Goal: Task Accomplishment & Management: Complete application form

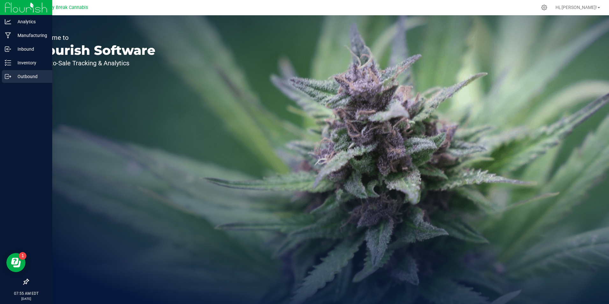
click at [28, 74] on p "Outbound" at bounding box center [30, 77] width 38 height 8
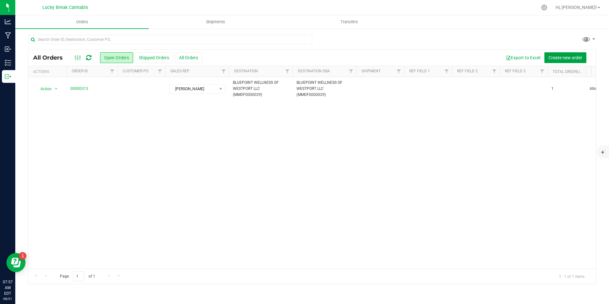
click at [547, 55] on button "Create new order" at bounding box center [565, 57] width 42 height 11
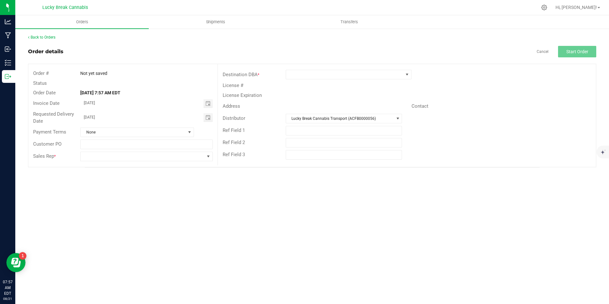
click at [330, 69] on div "Destination DBA *" at bounding box center [407, 74] width 378 height 12
click at [335, 74] on span at bounding box center [344, 74] width 117 height 9
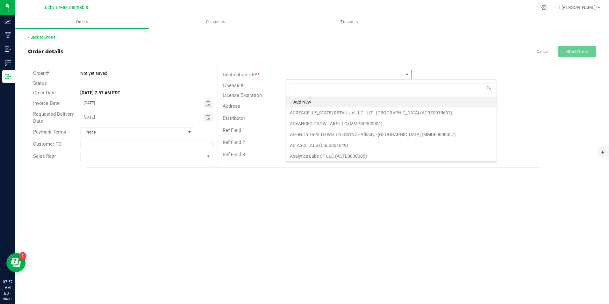
scroll to position [10, 126]
type input "west"
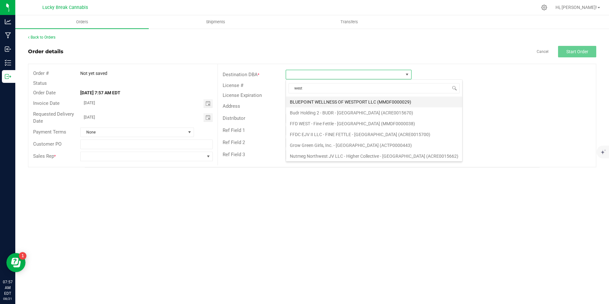
click at [345, 101] on li "BLUEPOINT WELLNESS OF WESTPORT LLC (MMDF0000029)" at bounding box center [374, 101] width 176 height 11
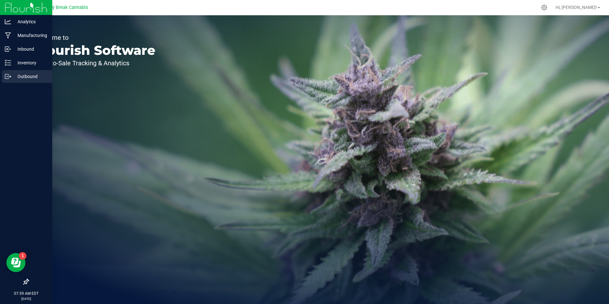
click at [40, 76] on p "Outbound" at bounding box center [30, 77] width 38 height 8
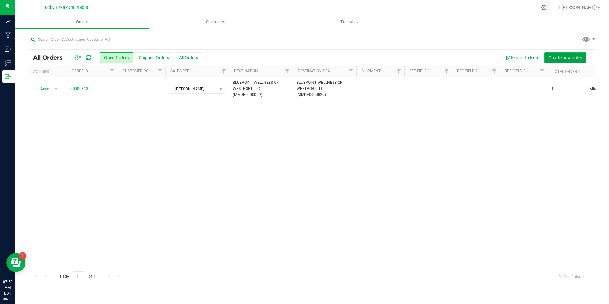
click at [559, 58] on span "Create new order" at bounding box center [565, 57] width 34 height 5
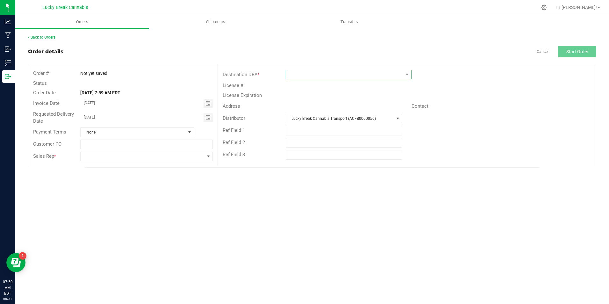
click at [294, 73] on span at bounding box center [344, 74] width 117 height 9
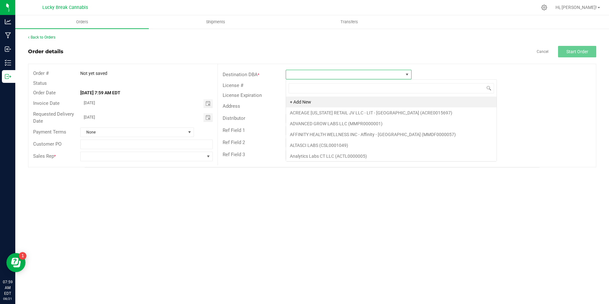
scroll to position [10, 126]
type input "west"
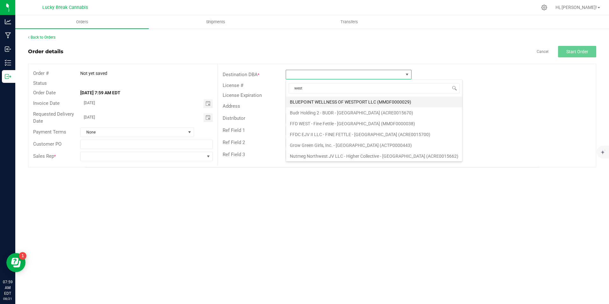
click at [347, 101] on li "BLUEPOINT WELLNESS OF WESTPORT LLC (MMDF0000029)" at bounding box center [374, 101] width 176 height 11
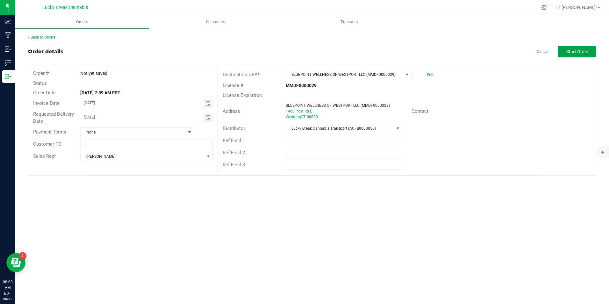
click at [572, 51] on span "Start Order" at bounding box center [577, 51] width 22 height 5
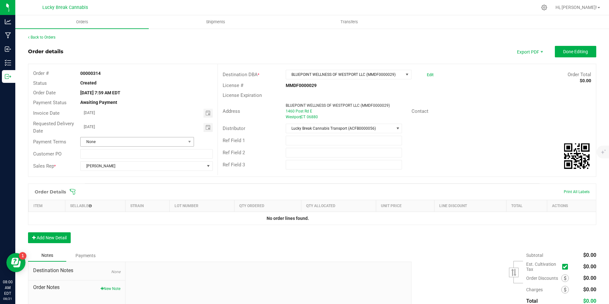
scroll to position [32, 0]
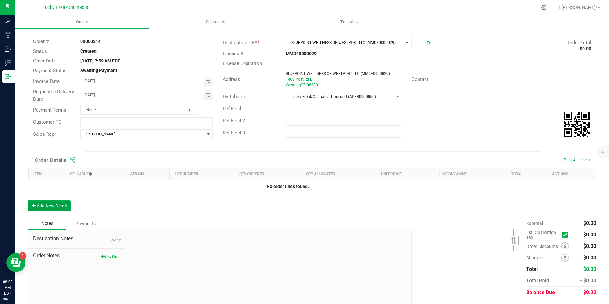
drag, startPoint x: 56, startPoint y: 203, endPoint x: 63, endPoint y: 202, distance: 7.7
click at [56, 203] on button "Add New Detail" at bounding box center [49, 205] width 43 height 11
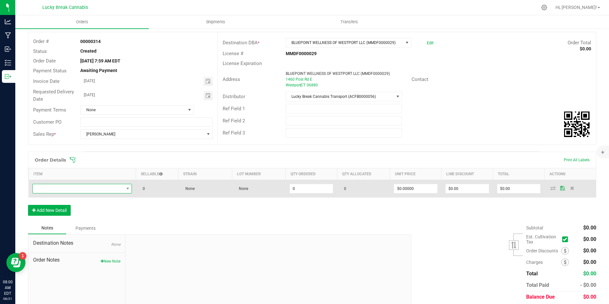
click at [105, 187] on span "NO DATA FOUND" at bounding box center [78, 188] width 91 height 9
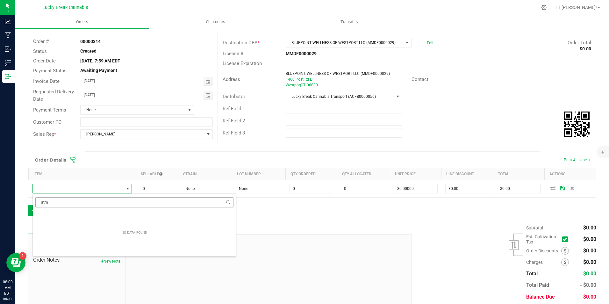
type input "at"
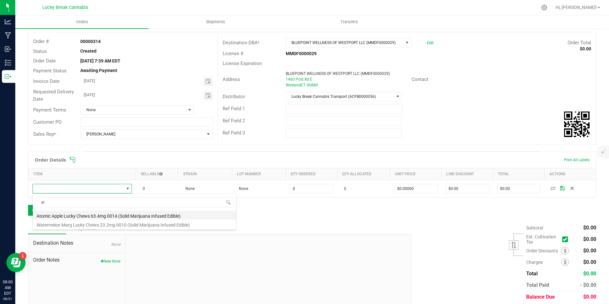
click at [67, 213] on li "Atomic Apple Lucky Chews 63.4mg 0014 (Solid Marijuana Infused Edible)" at bounding box center [134, 214] width 203 height 9
type input "0 ea"
type input "$34.50000"
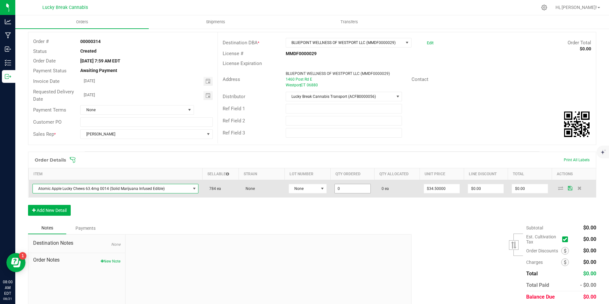
click at [335, 187] on input "0" at bounding box center [353, 188] width 36 height 9
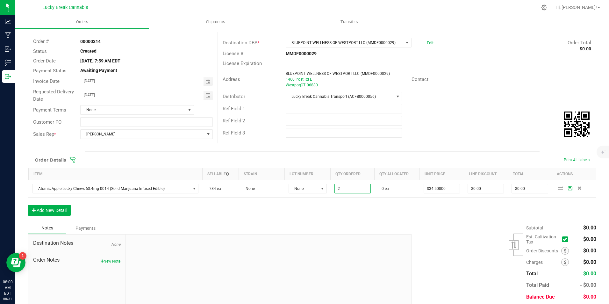
type input "2 ea"
type input "$69.00"
click at [348, 207] on div "Order Details Print All Labels Item Sellable Strain Lot Number Qty Ordered Qty …" at bounding box center [312, 187] width 568 height 70
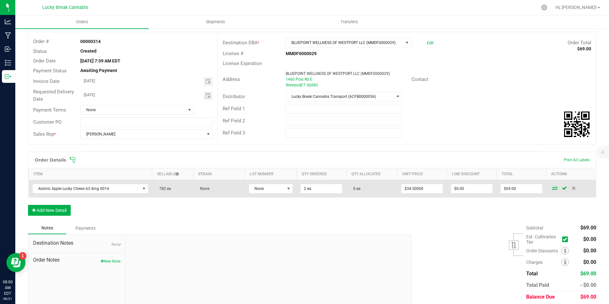
click at [552, 187] on icon at bounding box center [554, 188] width 5 height 4
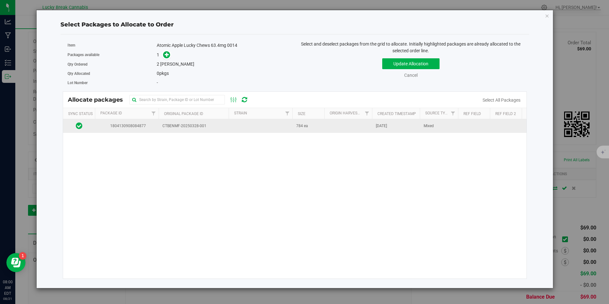
click at [201, 128] on span "CTBENMF-20250328-001" at bounding box center [193, 126] width 62 height 6
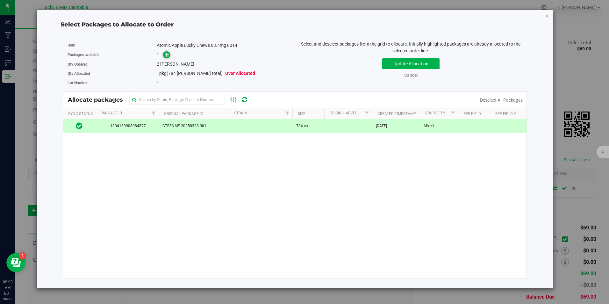
click at [167, 53] on icon at bounding box center [167, 54] width 4 height 4
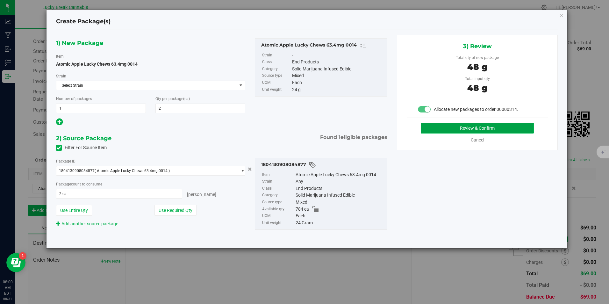
click at [455, 125] on button "Review & Confirm" at bounding box center [477, 128] width 113 height 11
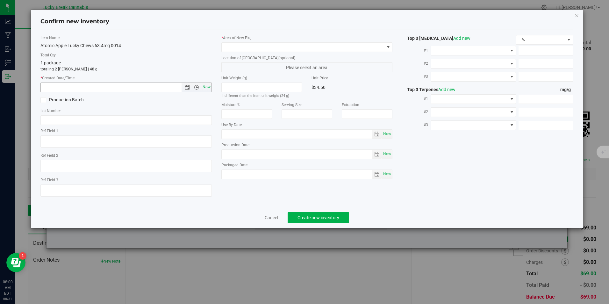
click at [209, 87] on span "Now" at bounding box center [206, 86] width 11 height 9
type input "[DATE] 8:00 AM"
click at [239, 46] on span at bounding box center [303, 47] width 162 height 9
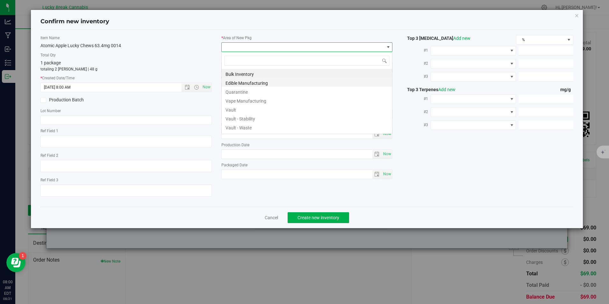
scroll to position [10, 171]
click at [239, 109] on li "Vault" at bounding box center [307, 108] width 170 height 9
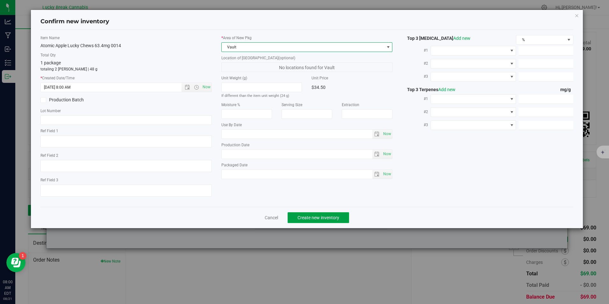
click at [317, 219] on span "Create new inventory" at bounding box center [318, 217] width 42 height 5
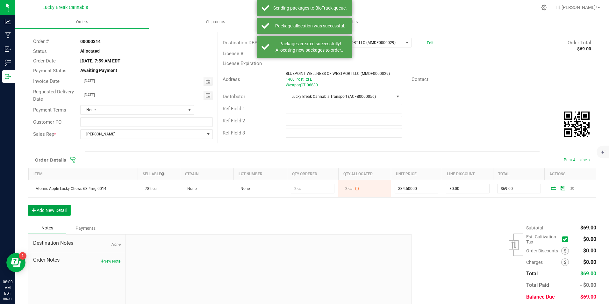
click at [55, 210] on button "Add New Detail" at bounding box center [49, 210] width 43 height 11
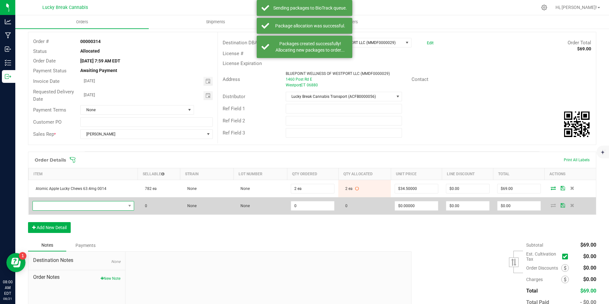
click at [78, 204] on span "NO DATA FOUND" at bounding box center [79, 205] width 93 height 9
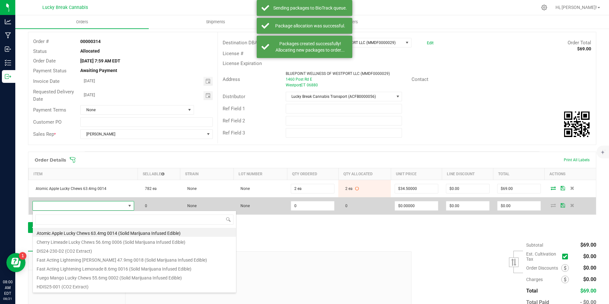
scroll to position [10, 98]
type input "water"
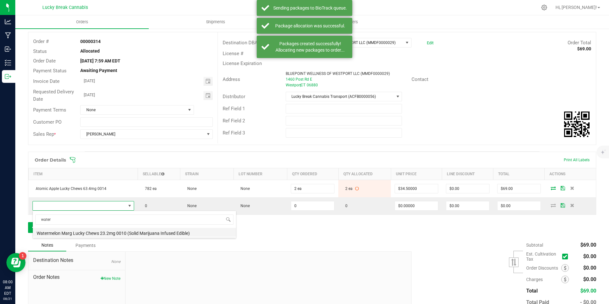
click at [90, 229] on li "Watermelon Marg Lucky Chews 23.2mg 0010 (Solid Marijuana Infused Edible)" at bounding box center [134, 232] width 203 height 9
type input "0 ea"
type input "$15.50000"
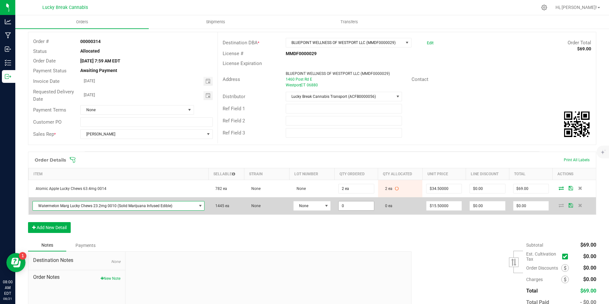
click at [347, 204] on input "0" at bounding box center [355, 205] width 35 height 9
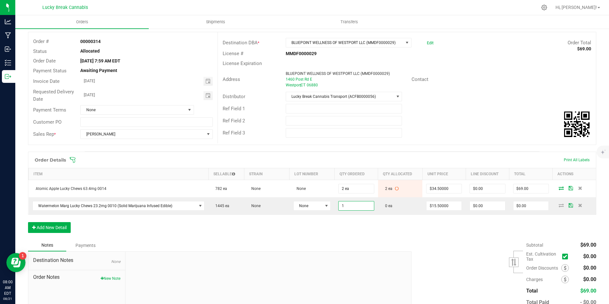
type input "1 ea"
type input "$15.50"
click at [424, 221] on div "Order Details Print All Labels Item Sellable Strain Lot Number Qty Ordered Qty …" at bounding box center [312, 196] width 568 height 88
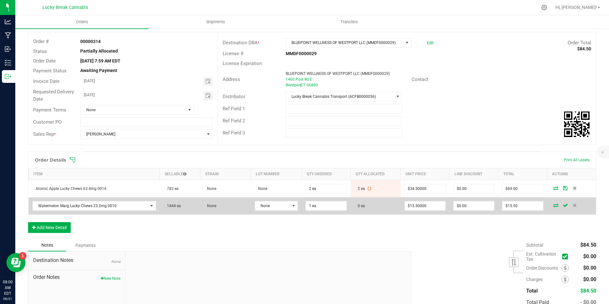
click at [553, 205] on icon at bounding box center [555, 205] width 5 height 4
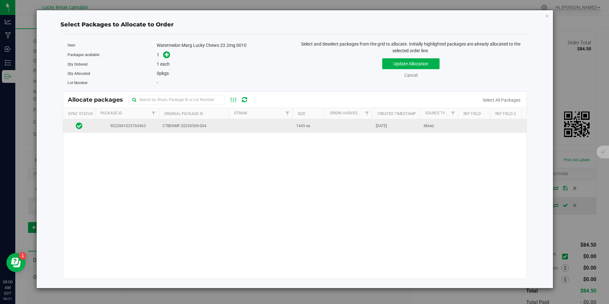
click at [208, 122] on td "CTBENMF-20250509-004" at bounding box center [194, 126] width 70 height 14
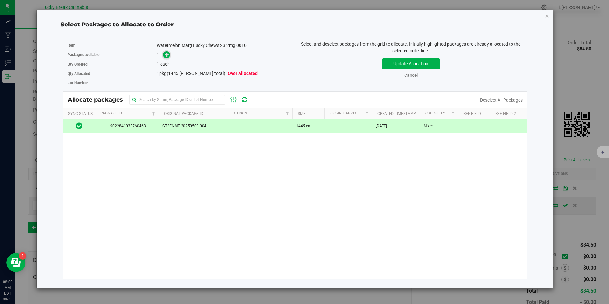
click at [170, 54] on span at bounding box center [166, 54] width 7 height 7
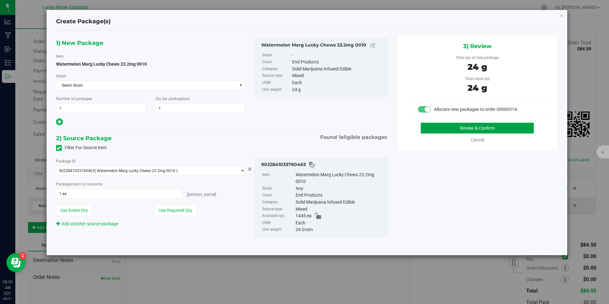
click at [446, 126] on button "Review & Confirm" at bounding box center [477, 128] width 113 height 11
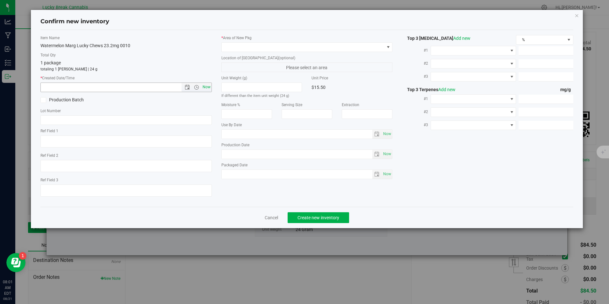
click at [208, 87] on span "Now" at bounding box center [206, 86] width 11 height 9
type input "[DATE] 8:01 AM"
click at [237, 46] on span at bounding box center [303, 47] width 162 height 9
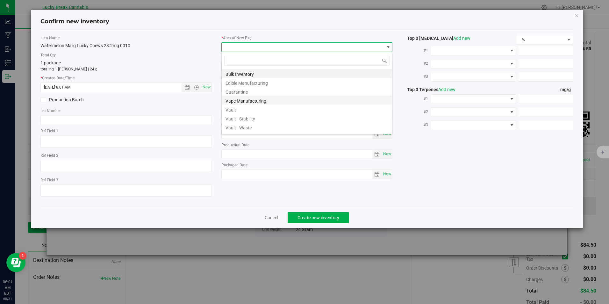
scroll to position [10, 171]
click at [231, 110] on li "Vault" at bounding box center [307, 108] width 170 height 9
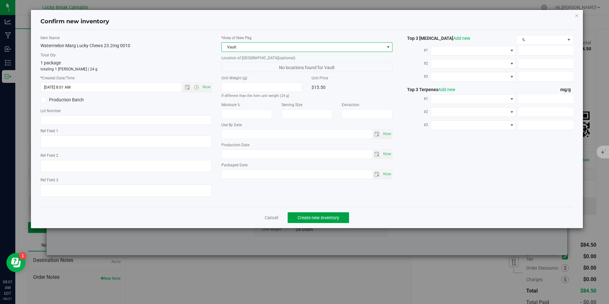
click at [308, 213] on button "Create new inventory" at bounding box center [318, 217] width 61 height 11
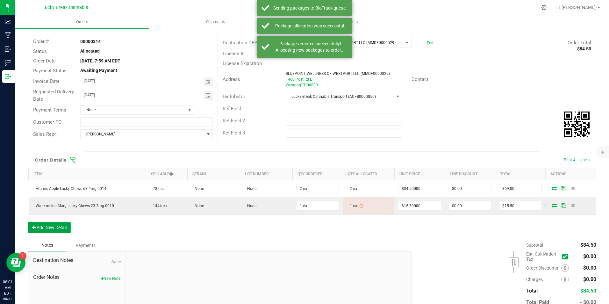
click at [58, 226] on button "Add New Detail" at bounding box center [49, 227] width 43 height 11
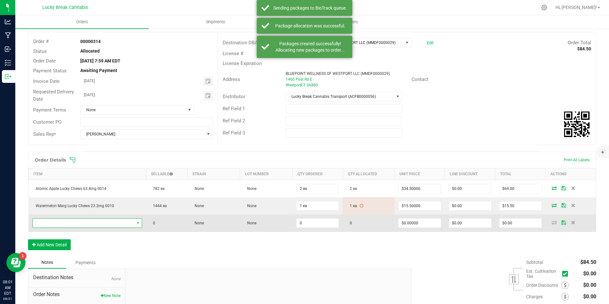
click at [72, 221] on span "NO DATA FOUND" at bounding box center [83, 222] width 101 height 9
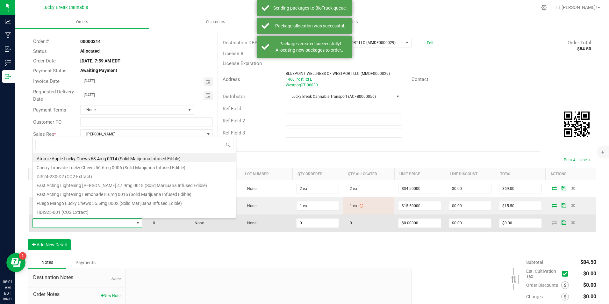
scroll to position [10, 106]
type input "stars"
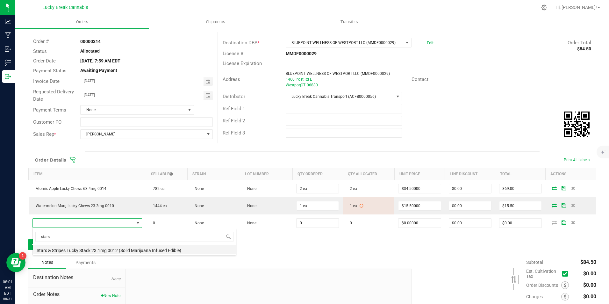
click at [101, 247] on li "Stars & Stripes Lucky Stack 23.1mg 0012 (Solid Marijuana Infused Edible)" at bounding box center [134, 249] width 203 height 9
type input "0 ea"
type input "$29.00000"
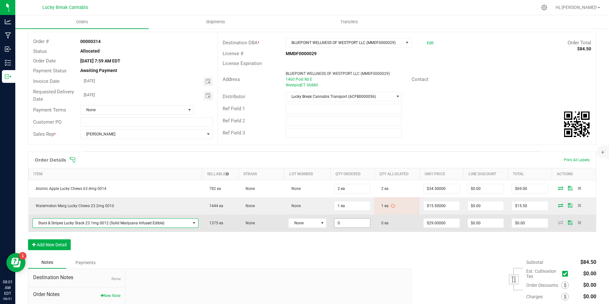
click at [346, 221] on input "0" at bounding box center [352, 222] width 36 height 9
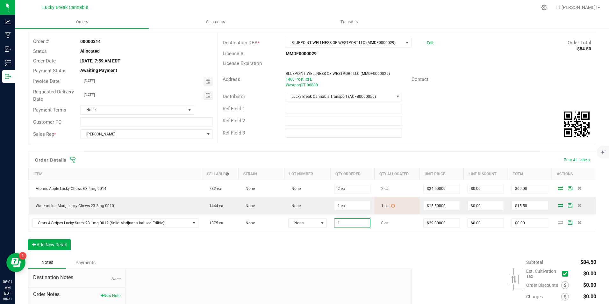
type input "1 ea"
type input "$29.00"
click at [397, 241] on div "Order Details Print All Labels Item Sellable Strain Lot Number Qty Ordered Qty …" at bounding box center [312, 204] width 568 height 105
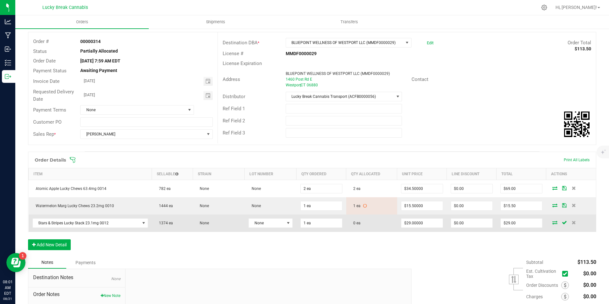
click at [552, 223] on icon at bounding box center [554, 222] width 5 height 4
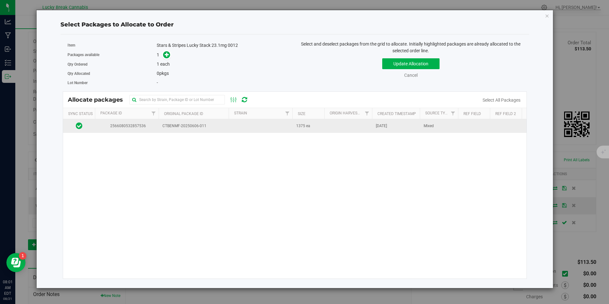
click at [183, 123] on td "CTBENMF-20250606-011" at bounding box center [194, 126] width 70 height 14
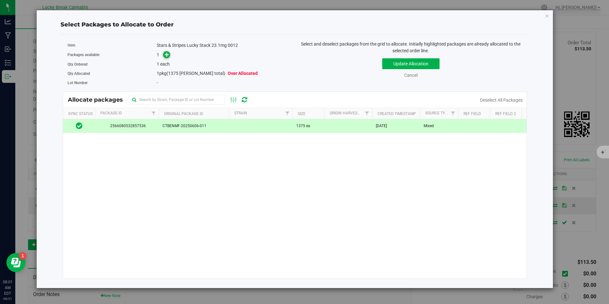
click at [166, 54] on icon at bounding box center [167, 54] width 5 height 5
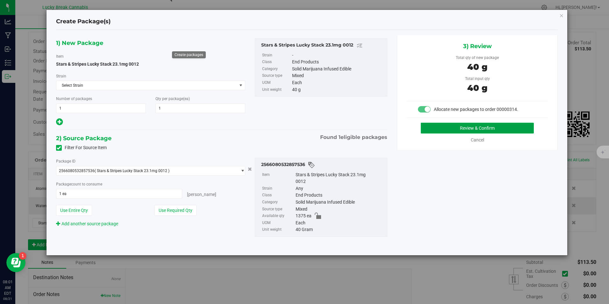
click at [467, 129] on button "Review & Confirm" at bounding box center [477, 128] width 113 height 11
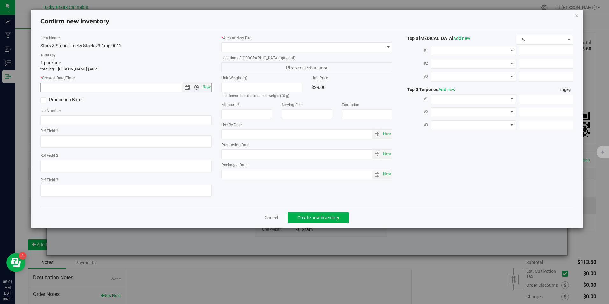
click at [211, 84] on span "Now" at bounding box center [206, 86] width 11 height 9
type input "[DATE] 8:01 AM"
click at [229, 52] on span at bounding box center [306, 47] width 171 height 10
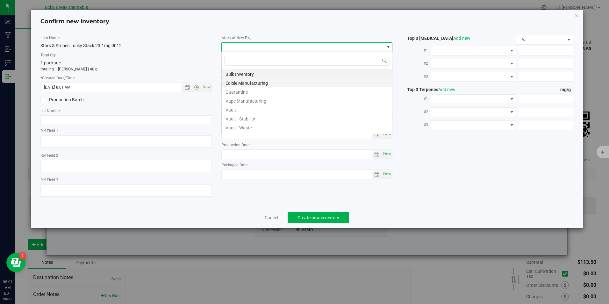
scroll to position [10, 171]
click at [231, 108] on li "Vault" at bounding box center [307, 108] width 170 height 9
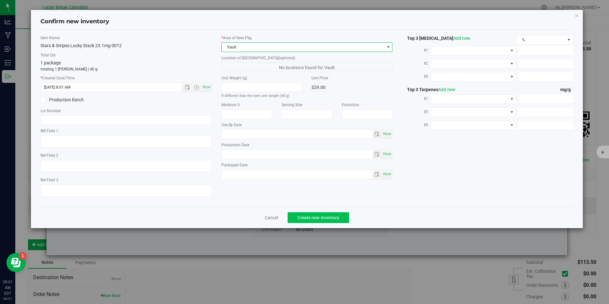
click at [311, 212] on div "Cancel Create new inventory" at bounding box center [306, 217] width 532 height 21
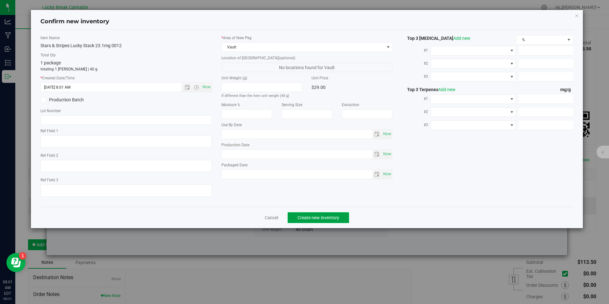
click at [311, 215] on span "Create new inventory" at bounding box center [318, 217] width 42 height 5
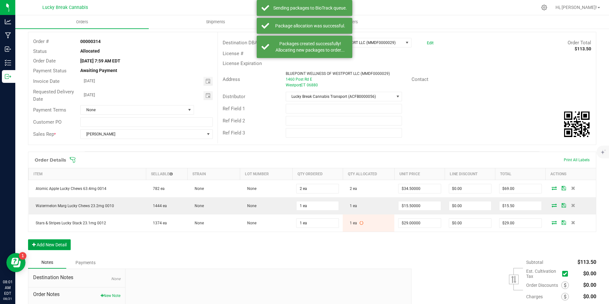
click at [57, 246] on button "Add New Detail" at bounding box center [49, 244] width 43 height 11
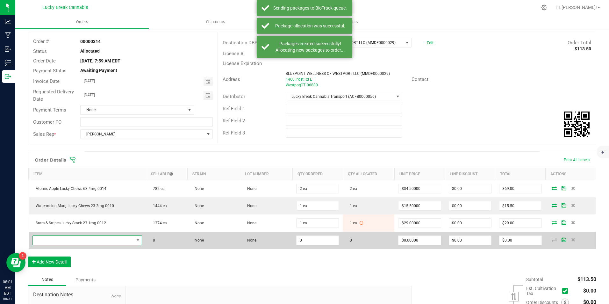
click at [72, 239] on span "NO DATA FOUND" at bounding box center [83, 240] width 101 height 9
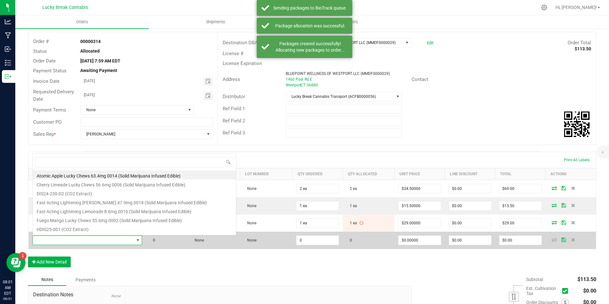
scroll to position [10, 106]
type input "mango tang"
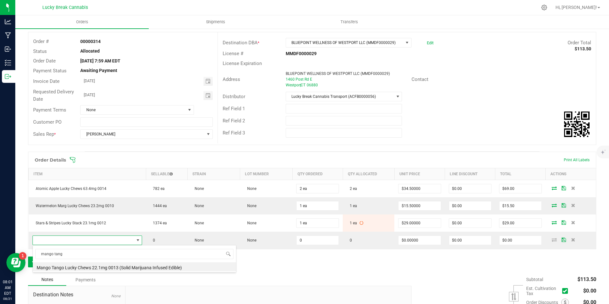
click at [91, 263] on li "Mango Tango Lucky Chews 22.1mg 0013 (Solid Marijuana Infused Edible)" at bounding box center [134, 266] width 203 height 9
type input "0 ea"
type input "$15.50000"
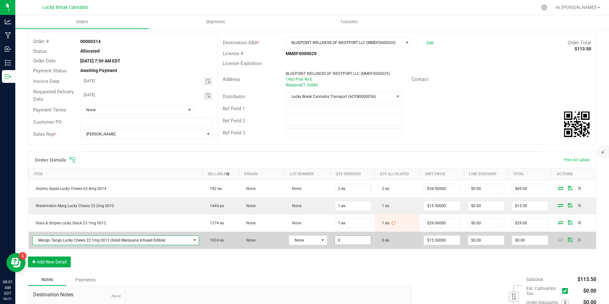
click at [340, 240] on input "0" at bounding box center [353, 240] width 36 height 9
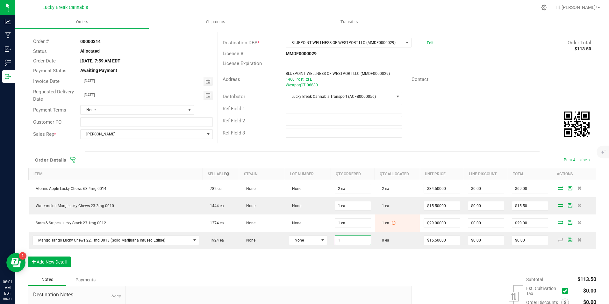
type input "1 ea"
type input "$15.50"
click at [407, 264] on div "Order Details Print All Labels Item Sellable Strain Lot Number Qty Ordered Qty …" at bounding box center [312, 213] width 568 height 122
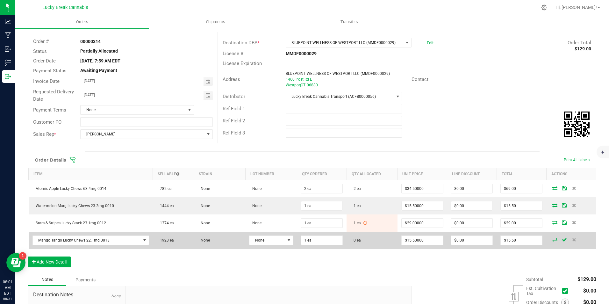
click at [552, 238] on icon at bounding box center [554, 240] width 5 height 4
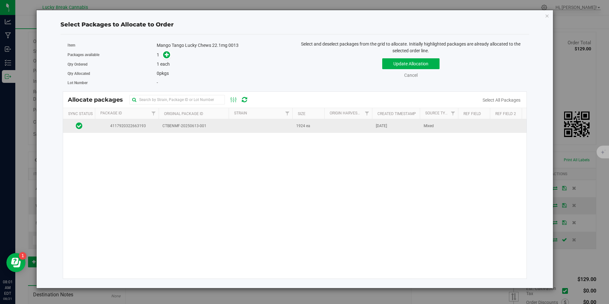
click at [178, 129] on span "CTBENMF-20250613-001" at bounding box center [193, 126] width 62 height 6
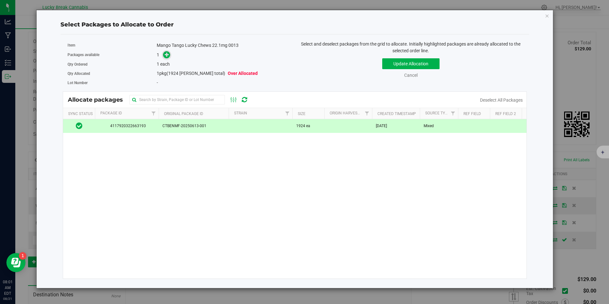
click at [167, 57] on icon at bounding box center [167, 54] width 5 height 5
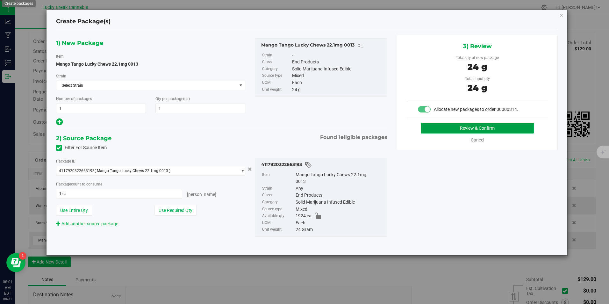
click at [478, 129] on button "Review & Confirm" at bounding box center [477, 128] width 113 height 11
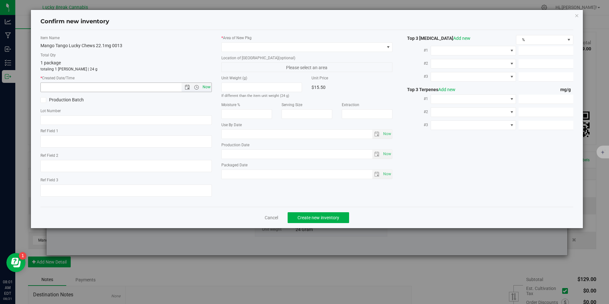
click at [205, 86] on span "Now" at bounding box center [206, 86] width 11 height 9
type input "[DATE] 8:01 AM"
click at [240, 40] on label "* Area of [GEOGRAPHIC_DATA]" at bounding box center [306, 38] width 171 height 6
click at [244, 46] on span at bounding box center [303, 47] width 162 height 9
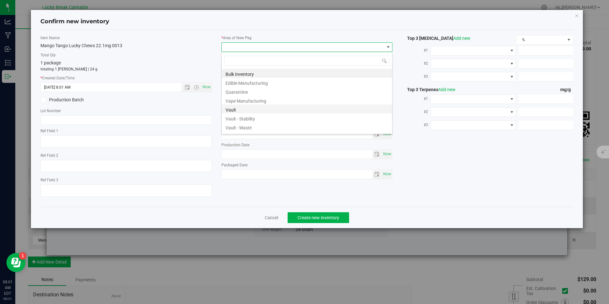
scroll to position [10, 171]
click at [234, 107] on li "Vault" at bounding box center [307, 108] width 170 height 9
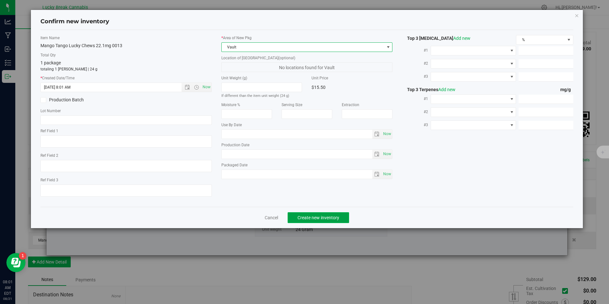
click at [303, 213] on button "Create new inventory" at bounding box center [318, 217] width 61 height 11
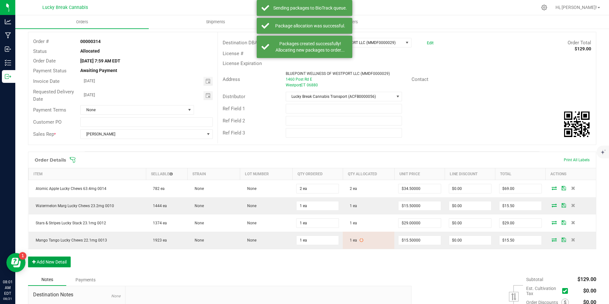
click at [65, 260] on button "Add New Detail" at bounding box center [49, 261] width 43 height 11
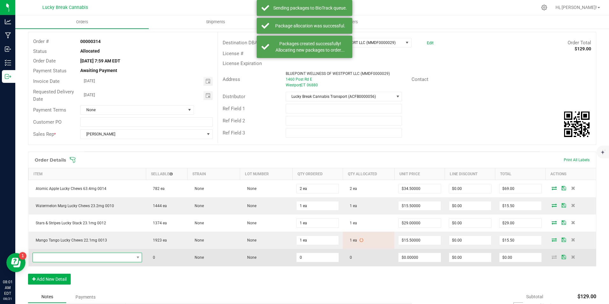
click at [119, 257] on span "NO DATA FOUND" at bounding box center [83, 257] width 101 height 9
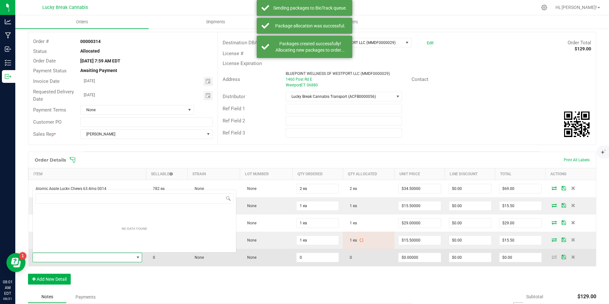
scroll to position [10, 106]
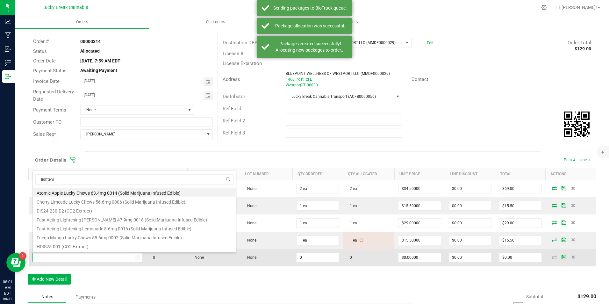
type input "lightenin"
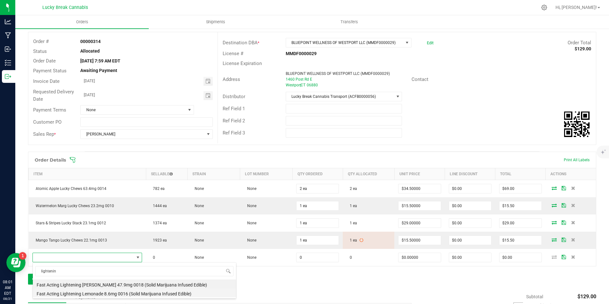
click at [132, 292] on li "Fast Acting Lightening Lemonade 8.6mg 0016 (Solid Marijuana Infused Edible)" at bounding box center [134, 292] width 203 height 9
type input "0 ea"
type input "$13.75000"
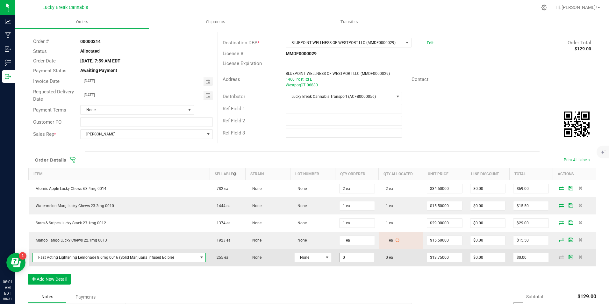
click at [355, 255] on input "0" at bounding box center [356, 257] width 35 height 9
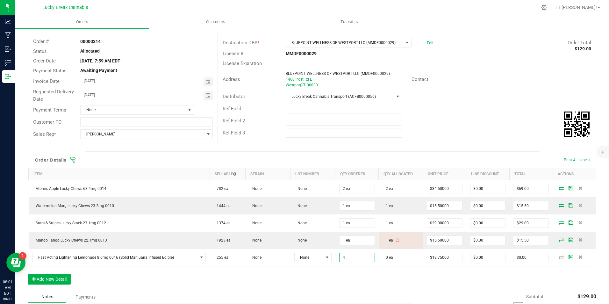
type input "4 ea"
type input "$55.00"
click at [374, 279] on div "Order Details Print All Labels Item Sellable Strain Lot Number Qty Ordered Qty …" at bounding box center [312, 221] width 568 height 139
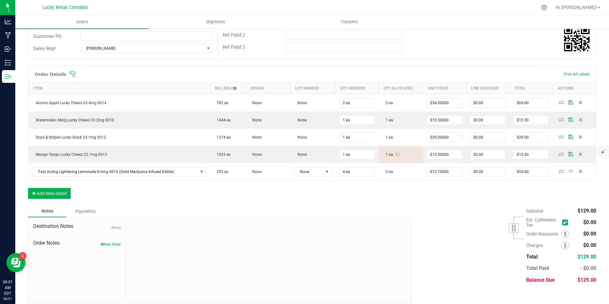
scroll to position [123, 0]
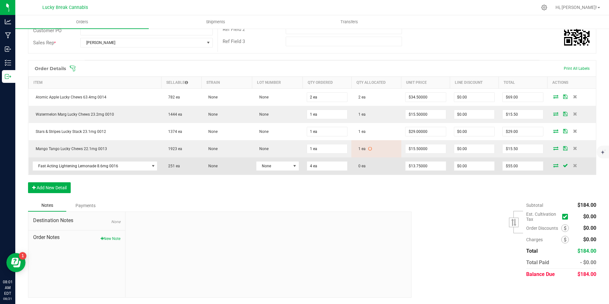
click at [553, 166] on icon at bounding box center [555, 165] width 5 height 4
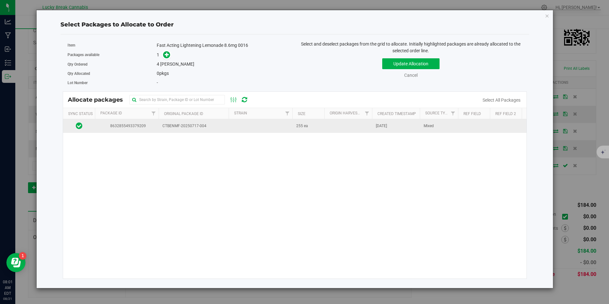
click at [190, 125] on span "CTBENMF-20250717-004" at bounding box center [193, 126] width 62 height 6
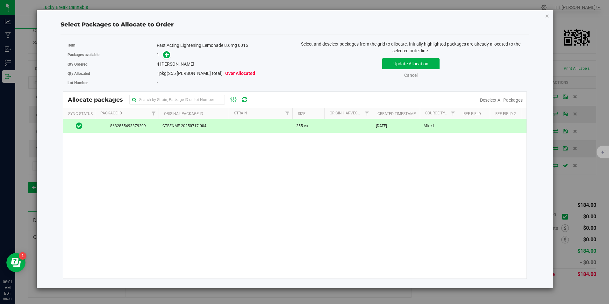
click at [168, 51] on span at bounding box center [165, 54] width 10 height 7
click at [169, 53] on icon at bounding box center [167, 54] width 4 height 4
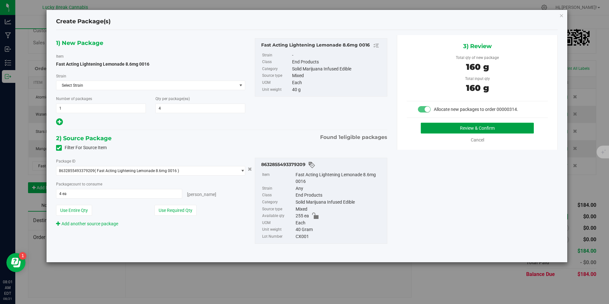
click at [449, 126] on button "Review & Confirm" at bounding box center [477, 128] width 113 height 11
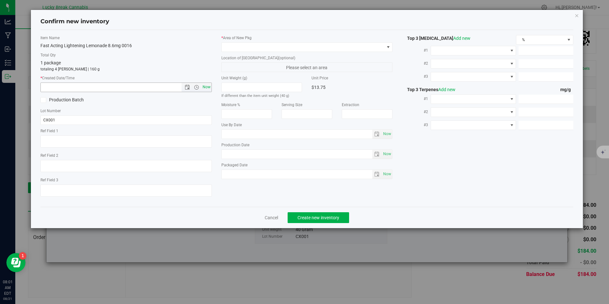
click at [208, 88] on span "Now" at bounding box center [206, 86] width 11 height 9
type input "[DATE] 8:01 AM"
click at [249, 44] on span at bounding box center [303, 47] width 162 height 9
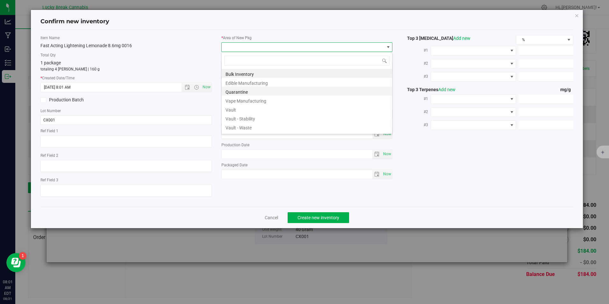
scroll to position [10, 171]
click at [244, 108] on li "Vault" at bounding box center [307, 108] width 170 height 9
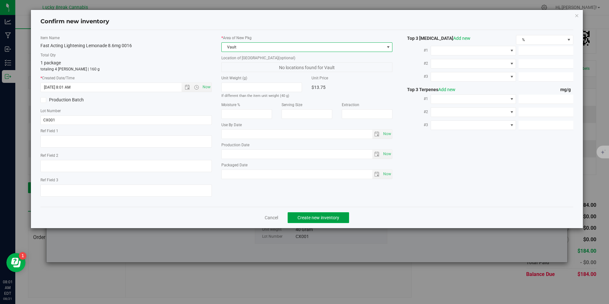
click at [304, 217] on span "Create new inventory" at bounding box center [318, 217] width 42 height 5
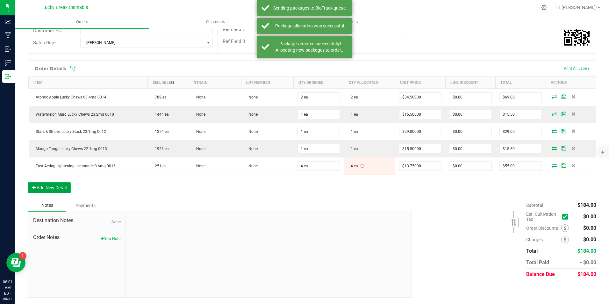
click at [58, 186] on button "Add New Detail" at bounding box center [49, 187] width 43 height 11
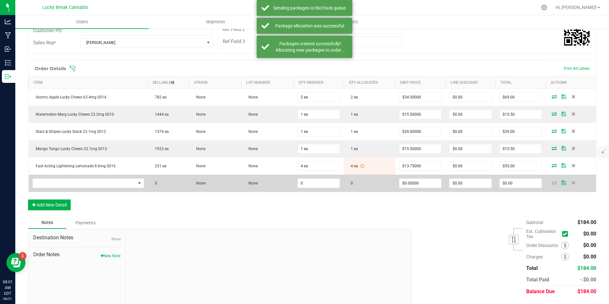
click at [67, 190] on td at bounding box center [88, 182] width 119 height 17
click at [71, 185] on span "NO DATA FOUND" at bounding box center [84, 183] width 103 height 9
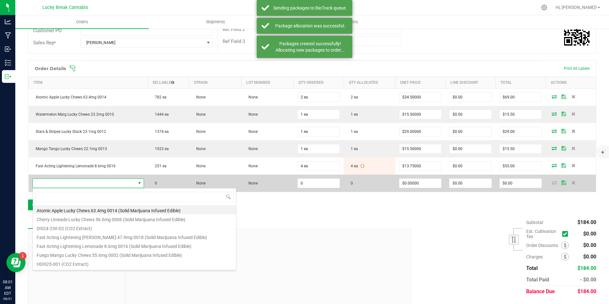
scroll to position [10, 108]
type input "[PERSON_NAME]"
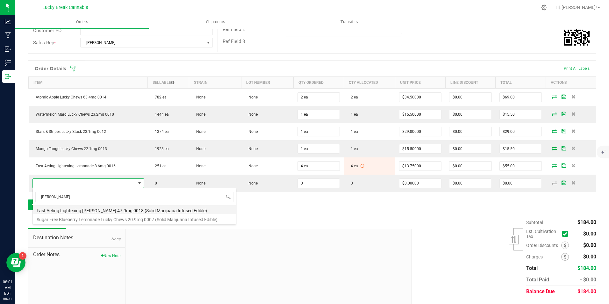
click at [87, 210] on li "Fast Acting Lightening [PERSON_NAME] 47.9mg 0018 (Solid Marijuana Infused Edibl…" at bounding box center [134, 209] width 203 height 9
type input "0 ea"
type input "$45.50000"
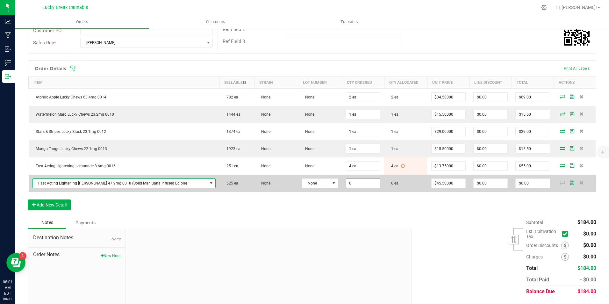
click at [349, 183] on input "0" at bounding box center [363, 183] width 34 height 9
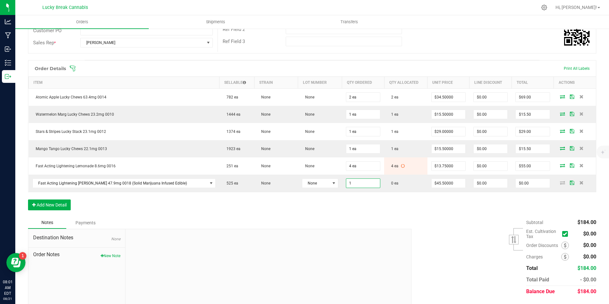
type input "1 ea"
type input "$45.50"
click at [371, 209] on div "Order Details Print All Labels Item Sellable Strain Lot Number Qty Ordered Qty …" at bounding box center [312, 138] width 568 height 156
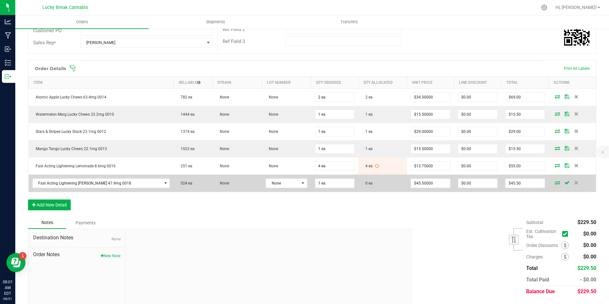
click at [555, 183] on icon at bounding box center [557, 183] width 5 height 4
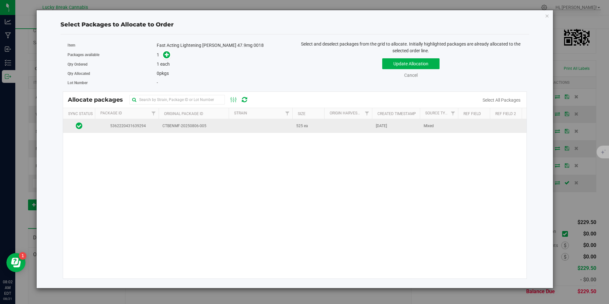
click at [205, 130] on td "CTBENMF-20250806-005" at bounding box center [194, 126] width 70 height 14
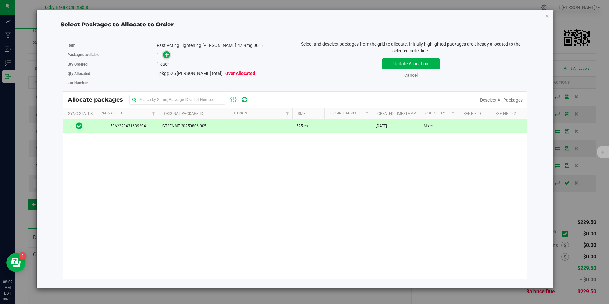
click at [168, 58] on span at bounding box center [166, 54] width 7 height 7
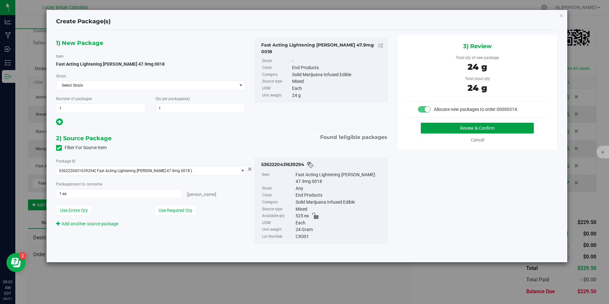
click at [471, 125] on button "Review & Confirm" at bounding box center [477, 128] width 113 height 11
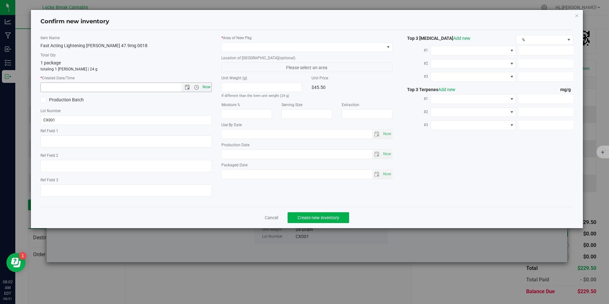
click at [207, 88] on span "Now" at bounding box center [206, 86] width 11 height 9
type input "[DATE] 8:02 AM"
click at [267, 45] on span at bounding box center [303, 47] width 162 height 9
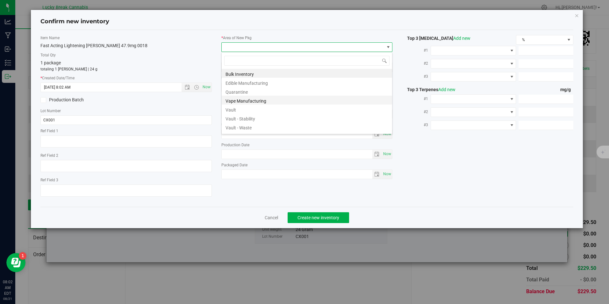
scroll to position [10, 171]
click at [237, 110] on li "Vault" at bounding box center [307, 108] width 170 height 9
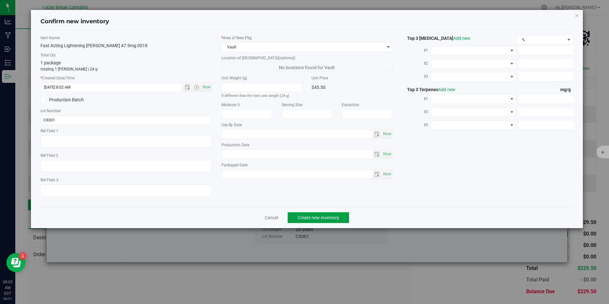
click at [311, 216] on span "Create new inventory" at bounding box center [318, 217] width 42 height 5
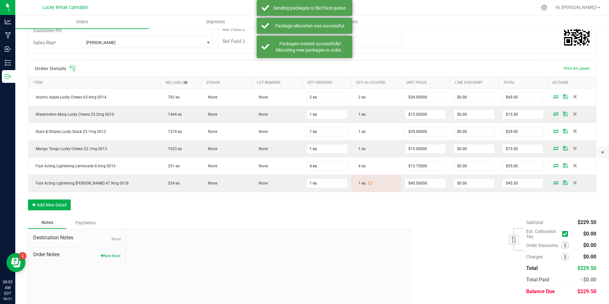
scroll to position [140, 0]
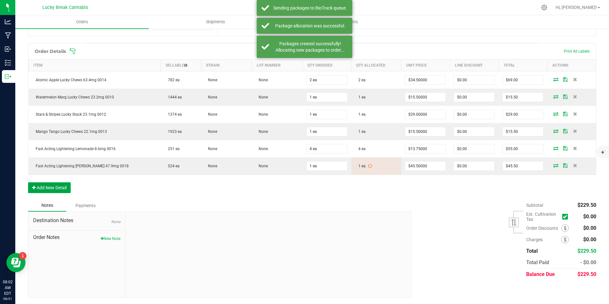
click at [54, 186] on button "Add New Detail" at bounding box center [49, 187] width 43 height 11
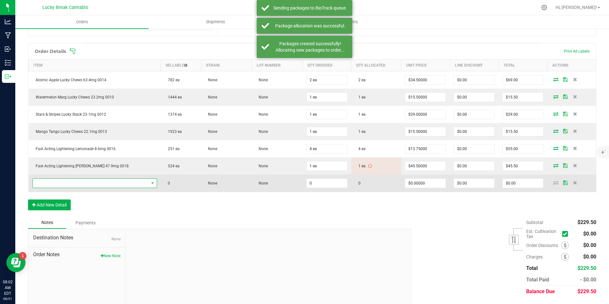
click at [80, 178] on span "NO DATA FOUND" at bounding box center [94, 183] width 124 height 10
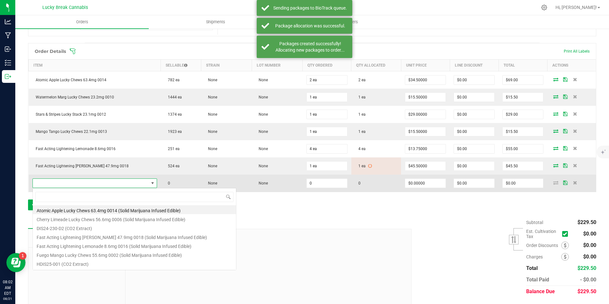
scroll to position [10, 108]
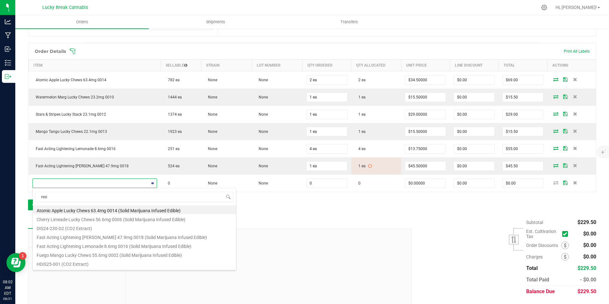
type input "resin"
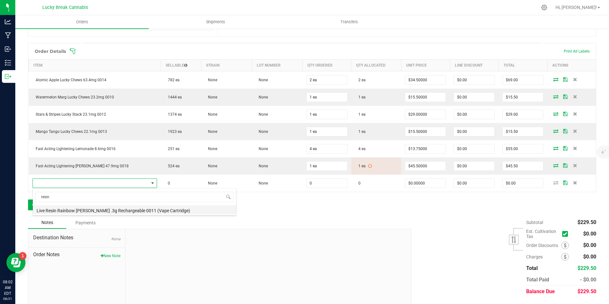
click at [83, 209] on li "Live Resin Rainbow [PERSON_NAME] .3g Rechargeable 0011 (Vape Cartridge)" at bounding box center [134, 209] width 203 height 9
type input "0 ea"
type input "$17.50000"
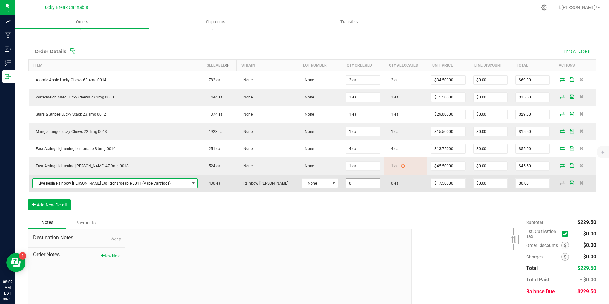
click at [346, 179] on input "0" at bounding box center [363, 183] width 34 height 9
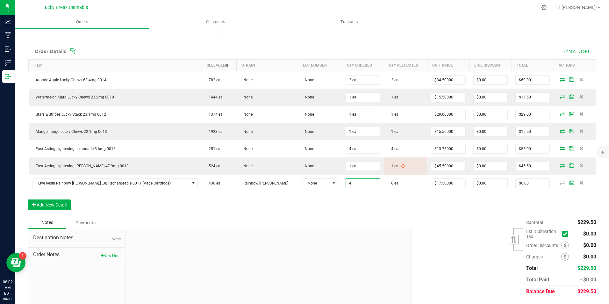
type input "4 ea"
type input "$70.00"
click at [341, 212] on div "Order Details Print All Labels Item Sellable Strain Lot Number Qty Ordered Qty …" at bounding box center [312, 130] width 568 height 174
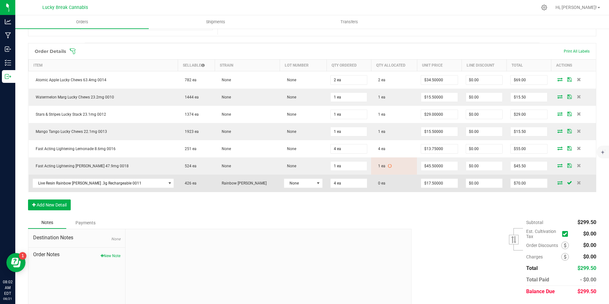
click at [557, 183] on icon at bounding box center [559, 183] width 5 height 4
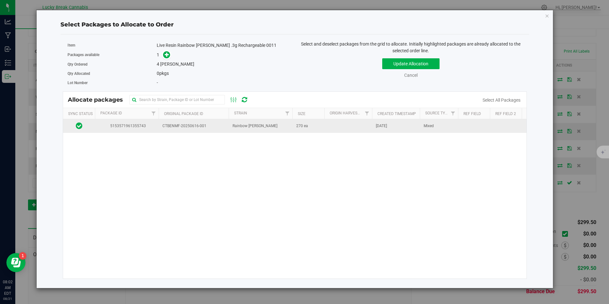
click at [214, 128] on span "CTBENMF-20250616-001" at bounding box center [193, 126] width 62 height 6
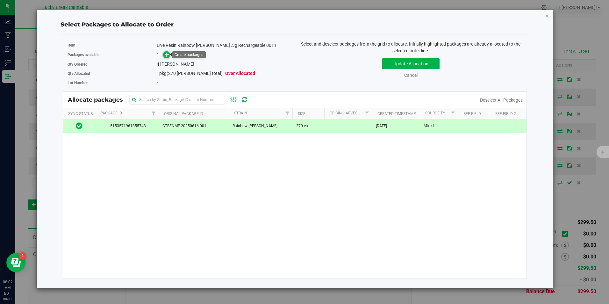
click at [164, 56] on span at bounding box center [166, 54] width 7 height 7
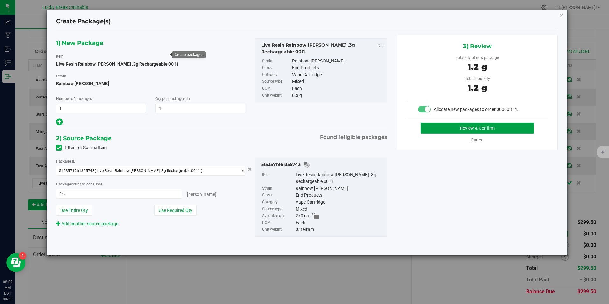
click at [464, 126] on button "Review & Confirm" at bounding box center [477, 128] width 113 height 11
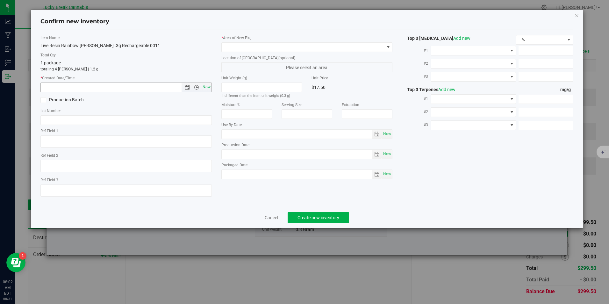
click at [207, 86] on span "Now" at bounding box center [206, 86] width 11 height 9
type input "[DATE] 8:02 AM"
click at [238, 46] on span at bounding box center [303, 47] width 162 height 9
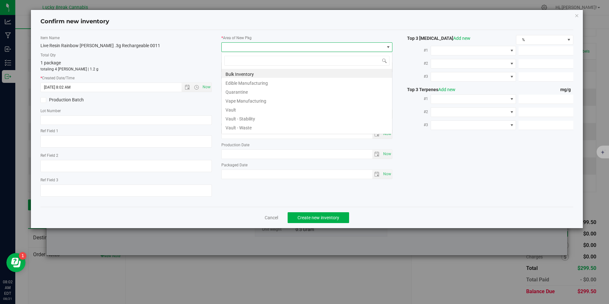
scroll to position [10, 171]
click at [237, 108] on li "Vault" at bounding box center [307, 108] width 170 height 9
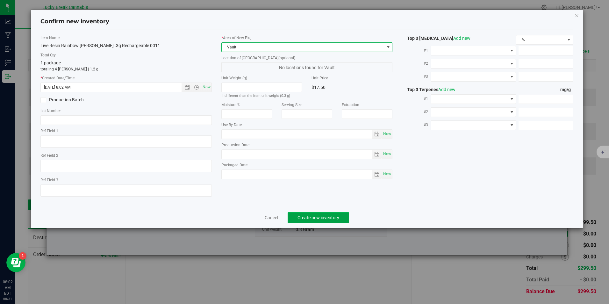
click at [321, 219] on span "Create new inventory" at bounding box center [318, 217] width 42 height 5
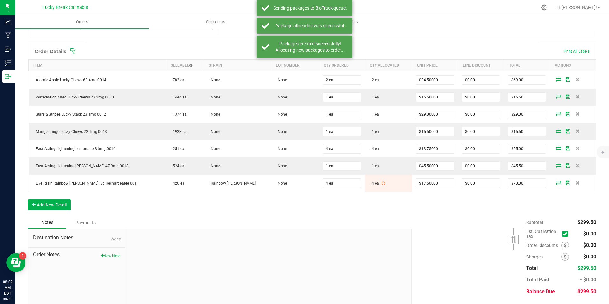
click at [482, 231] on div "Subtotal $299.50 Est. Cultivation Tax" at bounding box center [501, 257] width 189 height 81
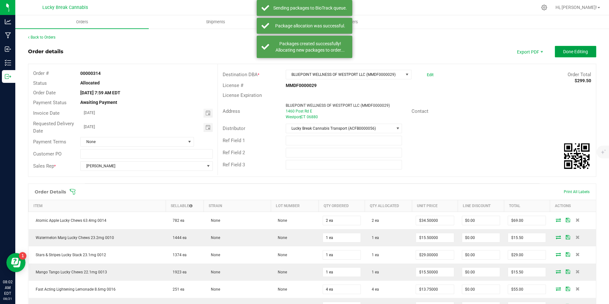
click at [569, 55] on button "Done Editing" at bounding box center [575, 51] width 41 height 11
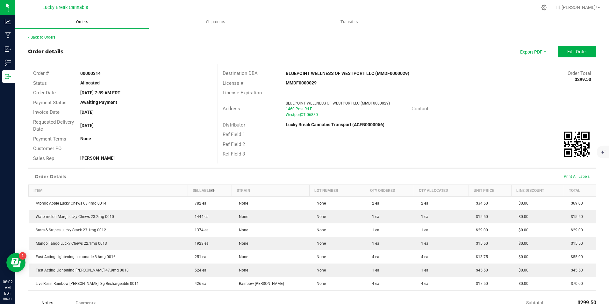
click at [86, 20] on span "Orders" at bounding box center [81, 22] width 29 height 6
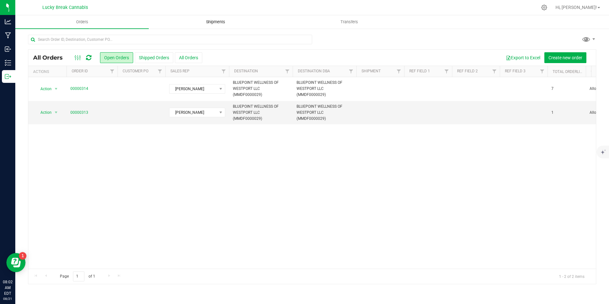
click at [212, 25] on span "Shipments" at bounding box center [215, 22] width 36 height 6
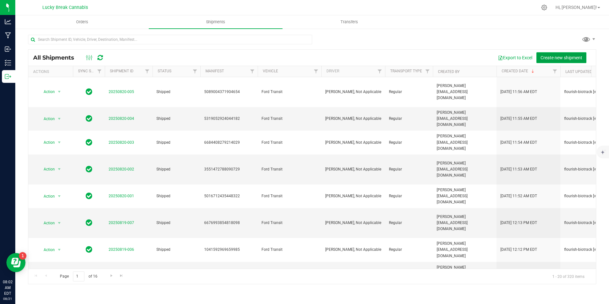
click at [549, 58] on span "Create new shipment" at bounding box center [561, 57] width 42 height 5
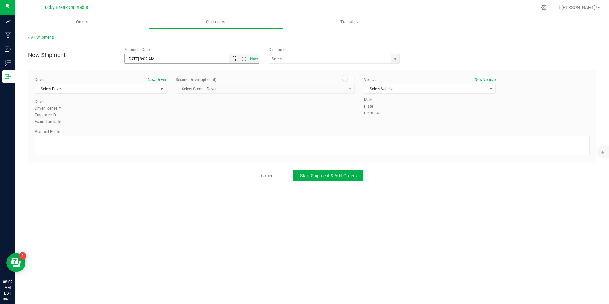
click at [234, 60] on span "Open the date view" at bounding box center [234, 58] width 5 height 5
click at [174, 124] on link "22" at bounding box center [176, 124] width 9 height 10
click at [244, 60] on span "Open the time view" at bounding box center [243, 58] width 5 height 5
click at [144, 109] on li "8:30 AM" at bounding box center [191, 113] width 134 height 8
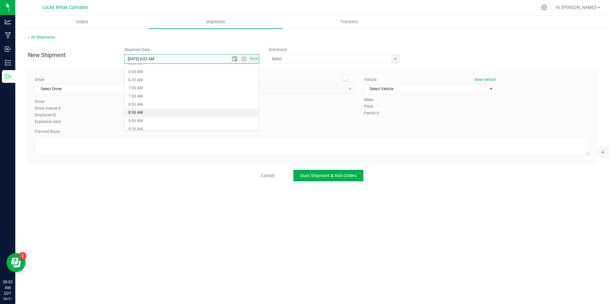
type input "[DATE] 8:30 AM"
click at [331, 58] on input "text" at bounding box center [328, 58] width 118 height 9
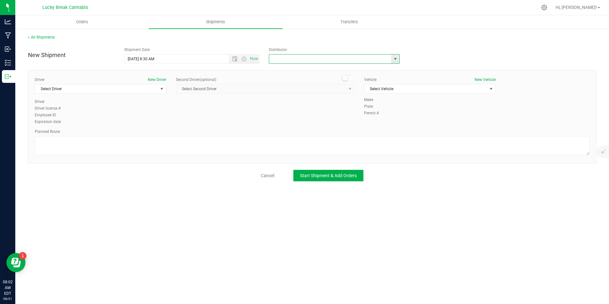
click at [392, 57] on span "select" at bounding box center [395, 58] width 8 height 9
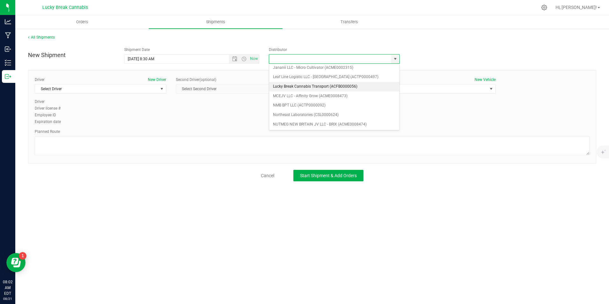
click at [294, 86] on li "Lucky Break Cannabis Transport (ACFB0000056)" at bounding box center [334, 87] width 130 height 10
type input "Lucky Break Cannabis Transport (ACFB0000056)"
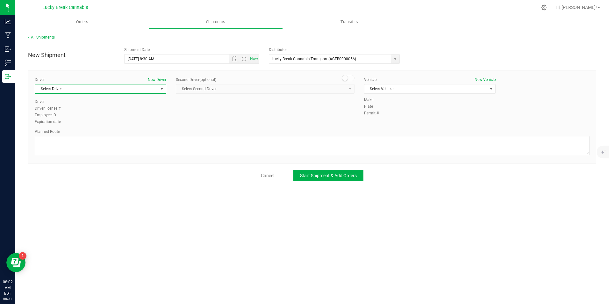
click at [161, 90] on span "select" at bounding box center [161, 88] width 5 height 5
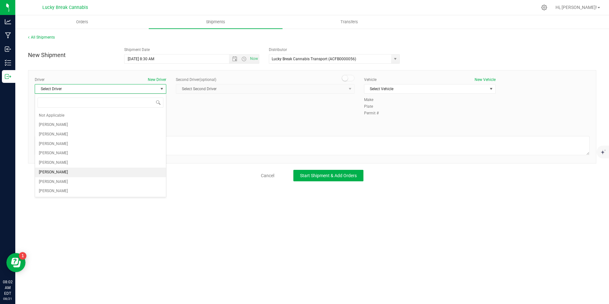
click at [67, 172] on li "[PERSON_NAME]" at bounding box center [100, 172] width 131 height 10
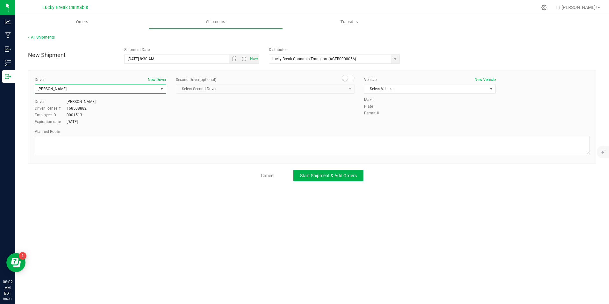
click at [346, 80] on small at bounding box center [345, 78] width 6 height 6
click at [346, 88] on span "select" at bounding box center [350, 88] width 8 height 9
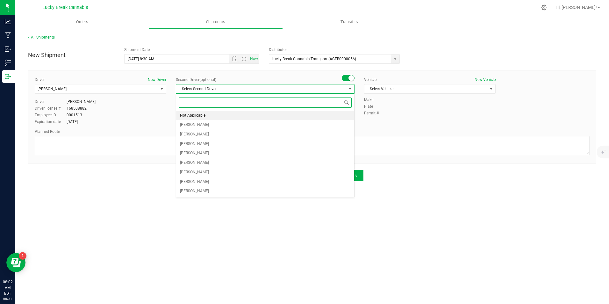
click at [210, 112] on li "Not Applicable" at bounding box center [265, 116] width 178 height 10
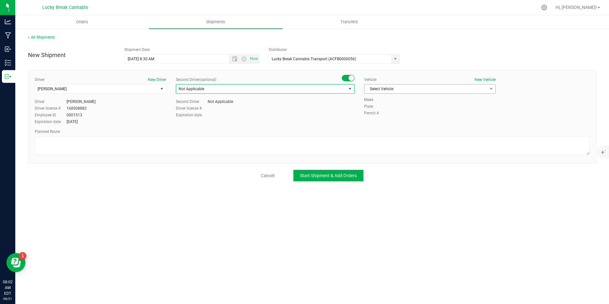
click at [442, 86] on span "Select Vehicle" at bounding box center [425, 88] width 123 height 9
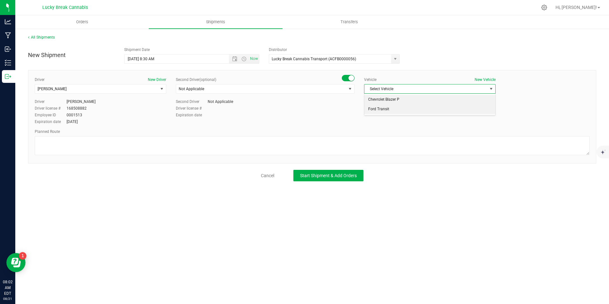
click at [398, 109] on li "Ford Transit" at bounding box center [429, 109] width 131 height 10
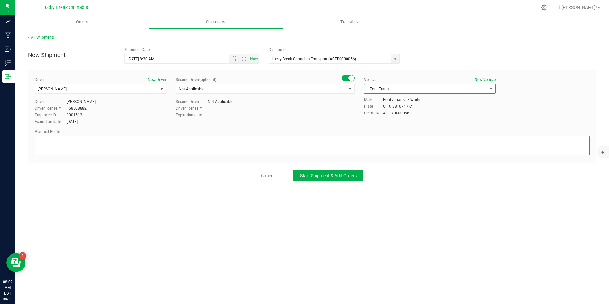
click at [387, 148] on textarea at bounding box center [312, 145] width 555 height 19
click at [202, 144] on textarea at bounding box center [312, 145] width 555 height 19
paste textarea "Exit 18, [GEOGRAPHIC_DATA] Connector, [GEOGRAPHIC_DATA]-1 N, [STREET_ADDRESS]"
click at [39, 141] on textarea at bounding box center [312, 145] width 555 height 19
click at [186, 145] on textarea at bounding box center [312, 145] width 555 height 19
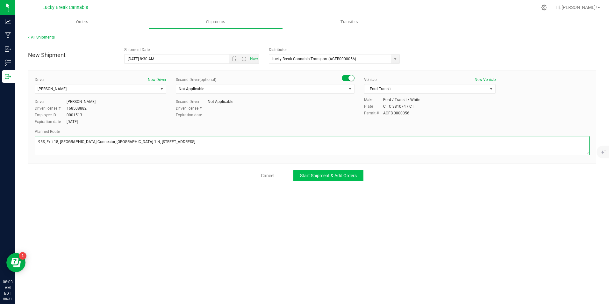
type textarea "95S, Exit 18, [GEOGRAPHIC_DATA] Connector, [GEOGRAPHIC_DATA]-1 N, [STREET_ADDRE…"
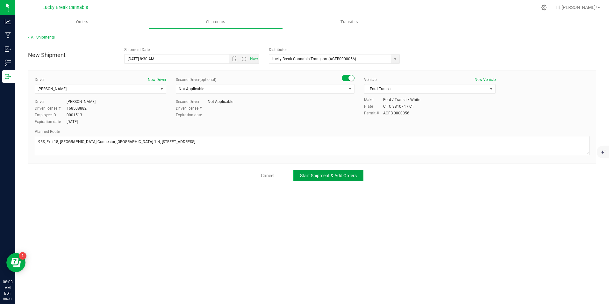
click at [301, 172] on button "Start Shipment & Add Orders" at bounding box center [328, 175] width 70 height 11
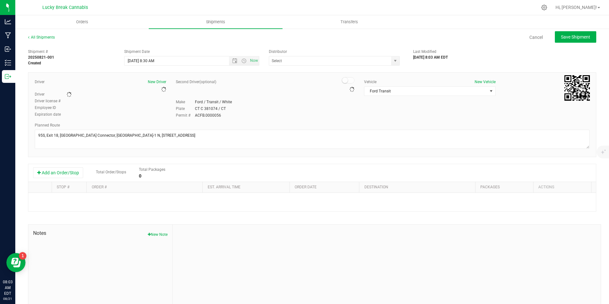
type input "Lucky Break Cannabis Transport (ACFB0000056)"
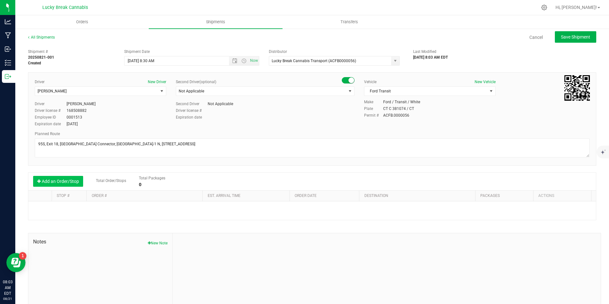
click at [59, 181] on button "Add an Order/Stop" at bounding box center [58, 181] width 50 height 11
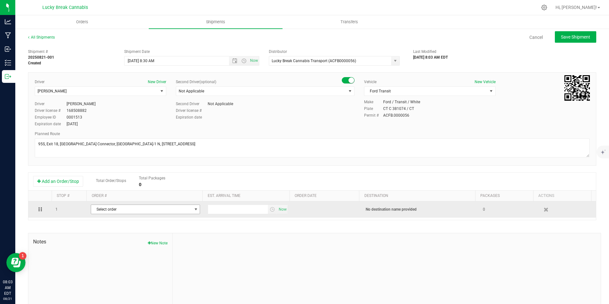
click at [132, 209] on span "Select order" at bounding box center [141, 209] width 101 height 9
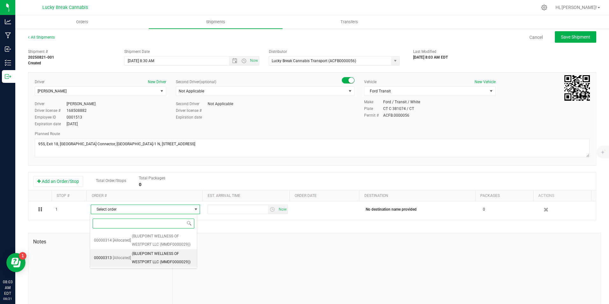
click at [163, 255] on span "(BLUEPOINT WELLNESS OF WESTPORT LLC (MMDF0000029))" at bounding box center [162, 258] width 61 height 16
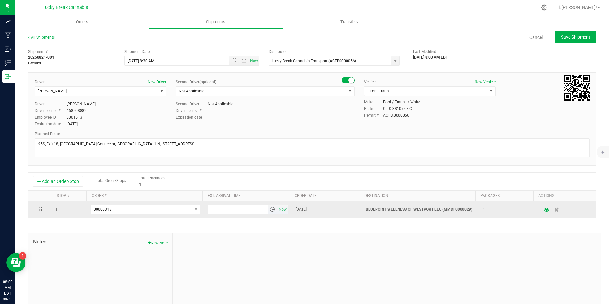
click at [270, 210] on span "select" at bounding box center [272, 209] width 5 height 5
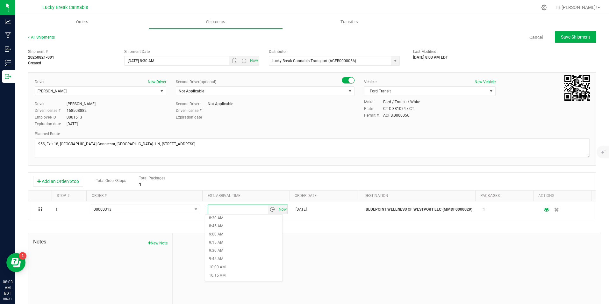
scroll to position [287, 0]
click at [224, 228] on li "9:00 AM" at bounding box center [243, 228] width 77 height 8
drag, startPoint x: 330, startPoint y: 232, endPoint x: 336, endPoint y: 232, distance: 5.4
click at [331, 232] on div "Shipment # 20250821-001 Created Shipment Date [DATE] 8:30 AM Now Distributor Lu…" at bounding box center [312, 182] width 568 height 273
click at [562, 37] on span "Save Shipment" at bounding box center [575, 36] width 29 height 5
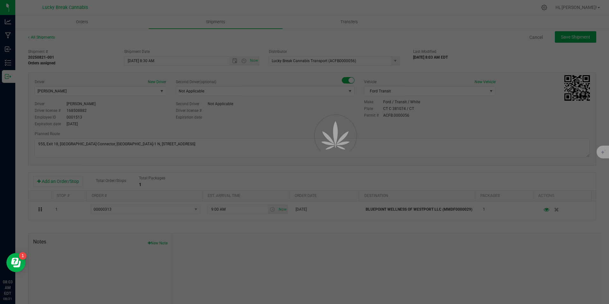
type input "[DATE] 12:30 PM"
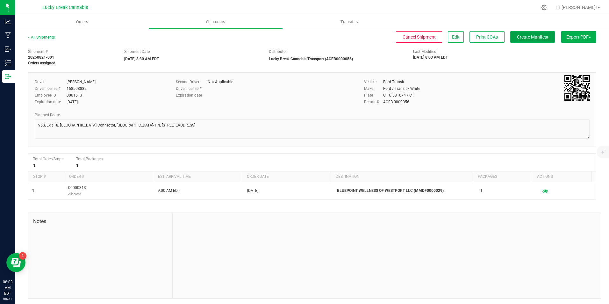
click at [536, 37] on span "Create Manifest" at bounding box center [533, 36] width 32 height 5
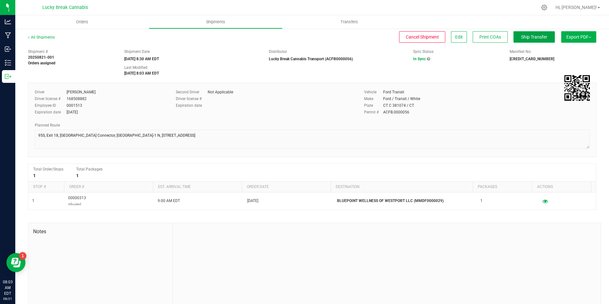
click at [532, 39] on span "Ship Transfer" at bounding box center [534, 36] width 26 height 5
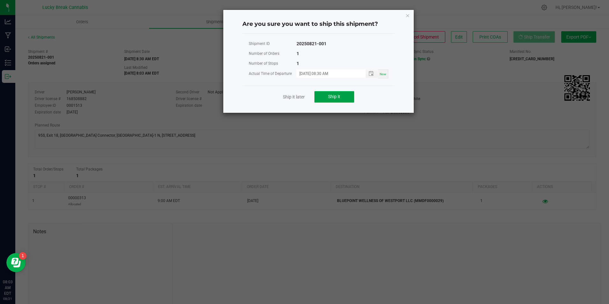
click at [330, 96] on span "Ship it" at bounding box center [334, 96] width 12 height 5
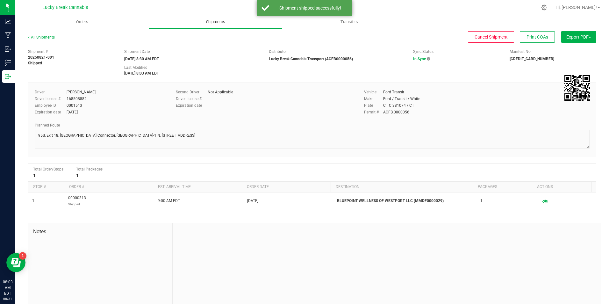
click at [214, 20] on span "Shipments" at bounding box center [215, 22] width 36 height 6
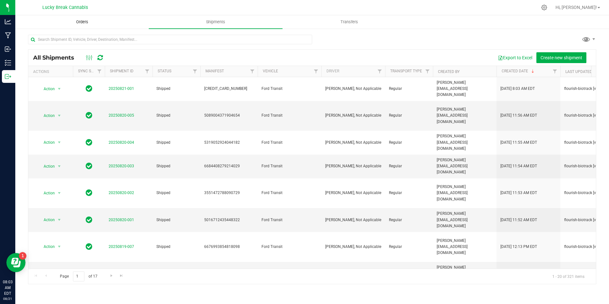
click at [87, 26] on uib-tab-heading "Orders" at bounding box center [82, 22] width 133 height 13
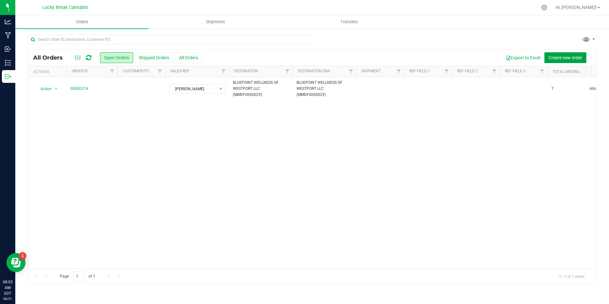
click at [570, 58] on span "Create new order" at bounding box center [565, 57] width 34 height 5
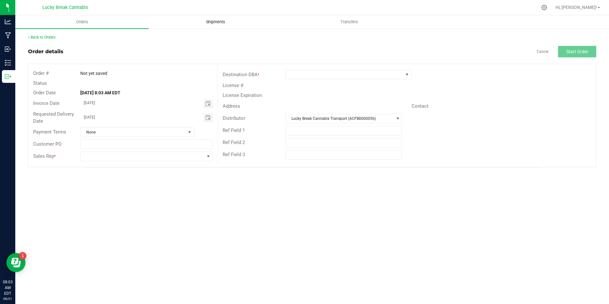
click at [211, 21] on span "Shipments" at bounding box center [215, 22] width 36 height 6
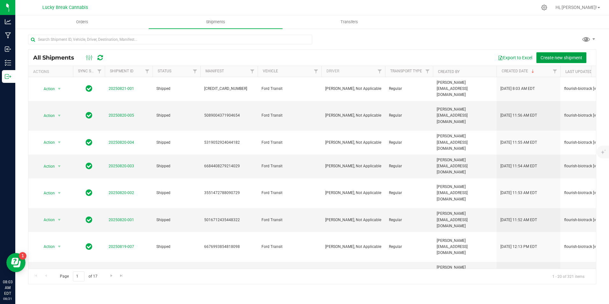
click at [554, 54] on button "Create new shipment" at bounding box center [561, 57] width 50 height 11
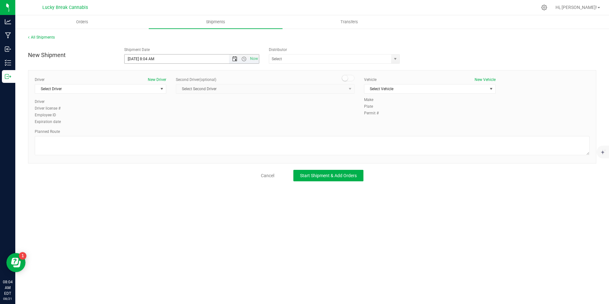
click at [232, 57] on span "Open the date view" at bounding box center [234, 58] width 5 height 5
click at [176, 122] on link "22" at bounding box center [176, 124] width 9 height 10
click at [395, 58] on span "select" at bounding box center [395, 58] width 5 height 5
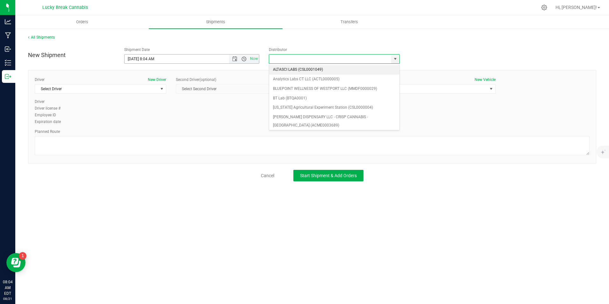
click at [242, 59] on span "Open the time view" at bounding box center [243, 58] width 5 height 5
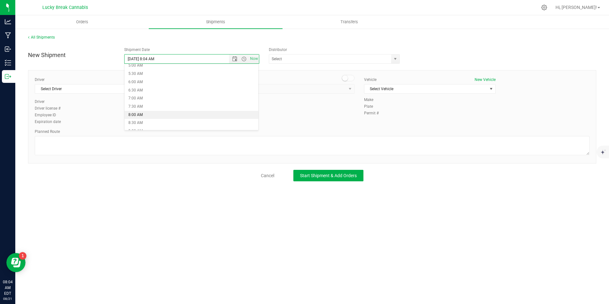
scroll to position [96, 0]
click at [163, 113] on li "8:30 AM" at bounding box center [191, 113] width 134 height 8
type input "[DATE] 8:30 AM"
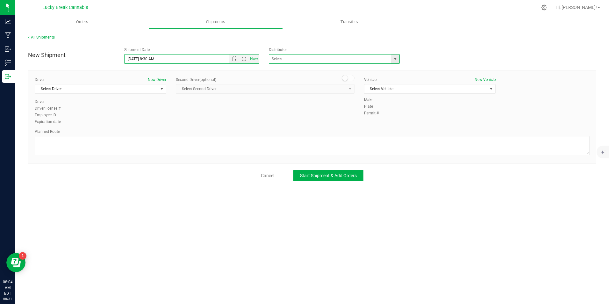
click at [391, 59] on span at bounding box center [334, 59] width 131 height 10
click at [390, 57] on span at bounding box center [334, 59] width 131 height 10
click at [394, 58] on span "select" at bounding box center [395, 58] width 5 height 5
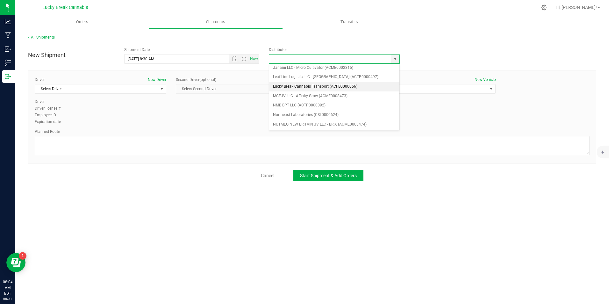
click at [303, 87] on li "Lucky Break Cannabis Transport (ACFB0000056)" at bounding box center [334, 87] width 130 height 10
type input "Lucky Break Cannabis Transport (ACFB0000056)"
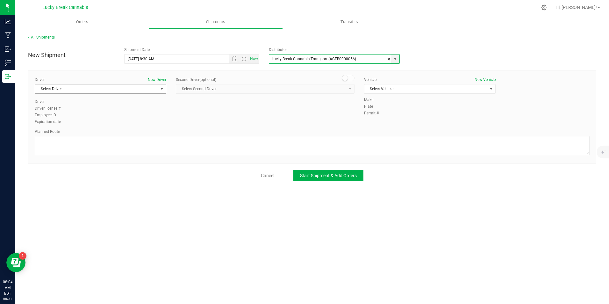
click at [158, 86] on span "select" at bounding box center [162, 88] width 8 height 9
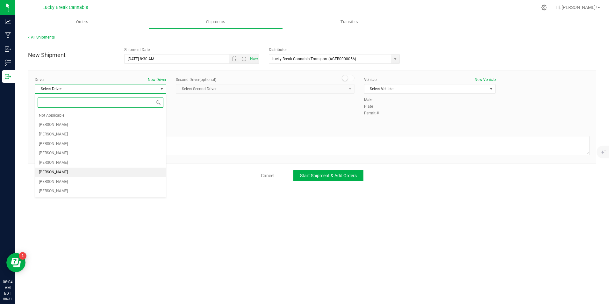
click at [59, 169] on span "[PERSON_NAME]" at bounding box center [53, 172] width 29 height 8
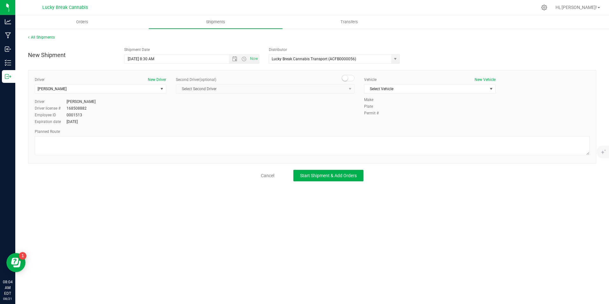
click at [349, 80] on span at bounding box center [348, 78] width 13 height 6
click at [346, 86] on span "select" at bounding box center [350, 88] width 8 height 9
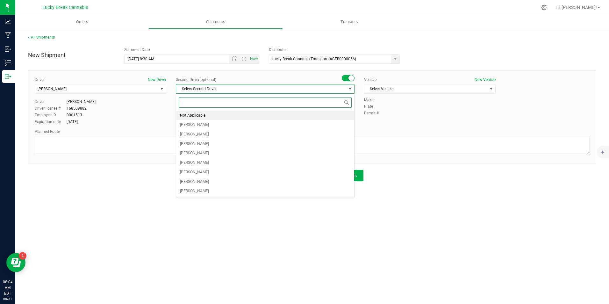
click at [238, 112] on li "Not Applicable" at bounding box center [265, 116] width 178 height 10
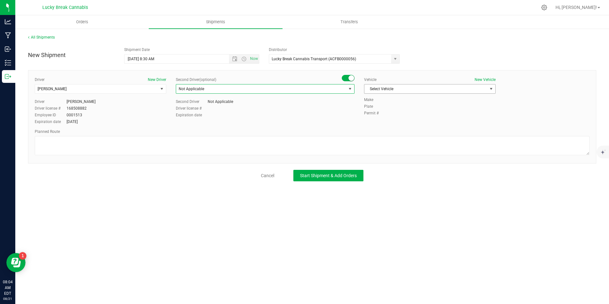
click at [391, 88] on span "Select Vehicle" at bounding box center [425, 88] width 123 height 9
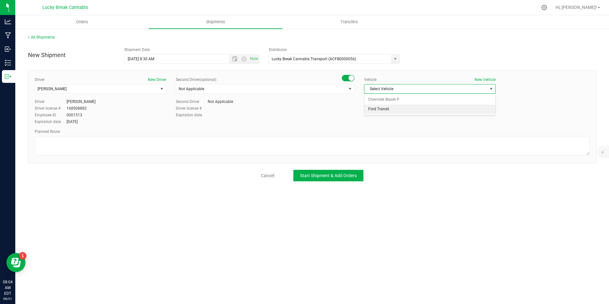
click at [391, 108] on li "Ford Transit" at bounding box center [429, 109] width 131 height 10
drag, startPoint x: 385, startPoint y: 136, endPoint x: 388, endPoint y: 143, distance: 7.6
click at [385, 136] on div "Planned Route" at bounding box center [312, 143] width 555 height 28
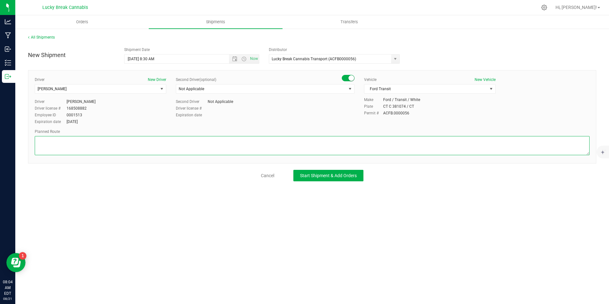
click at [388, 143] on textarea at bounding box center [312, 145] width 555 height 19
paste textarea "Exit 18, [GEOGRAPHIC_DATA] Connector, [GEOGRAPHIC_DATA]-1 N, [STREET_ADDRESS]"
click at [38, 142] on textarea at bounding box center [312, 145] width 555 height 19
type textarea "95S, Exit 18, [GEOGRAPHIC_DATA] Connector, [GEOGRAPHIC_DATA]-1 N, [STREET_ADDRE…"
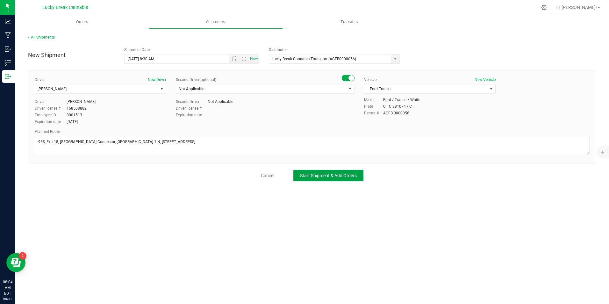
click at [307, 173] on span "Start Shipment & Add Orders" at bounding box center [328, 175] width 57 height 5
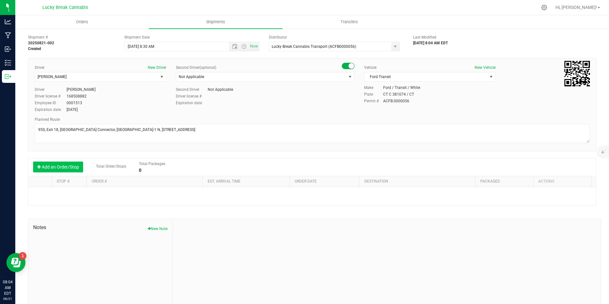
scroll to position [22, 0]
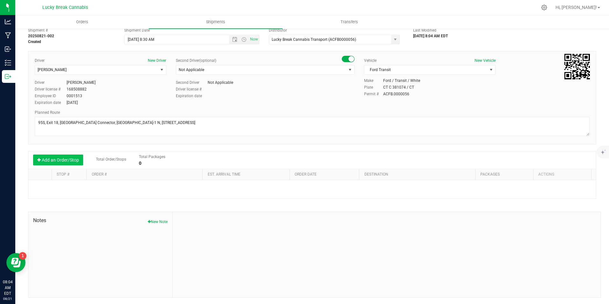
click at [66, 159] on button "Add an Order/Stop" at bounding box center [58, 159] width 50 height 11
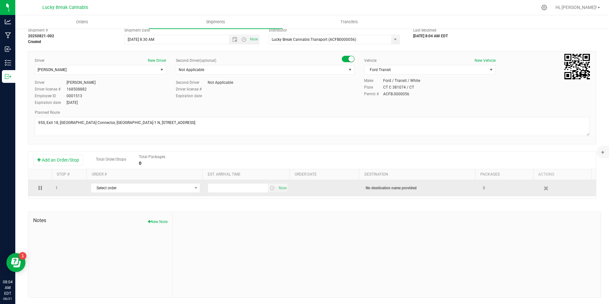
click at [125, 194] on td "Select order 00000314" at bounding box center [145, 188] width 117 height 16
click at [130, 189] on span "Select order" at bounding box center [141, 187] width 101 height 9
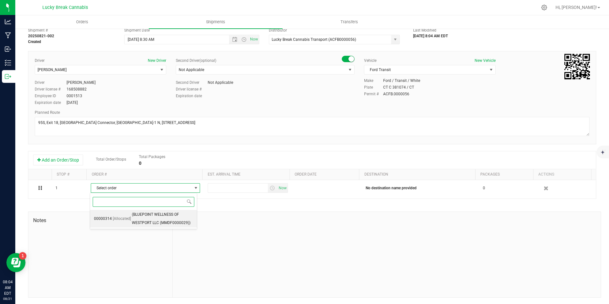
click at [151, 217] on span "(BLUEPOINT WELLNESS OF WESTPORT LLC (MMDF0000029))" at bounding box center [162, 218] width 61 height 16
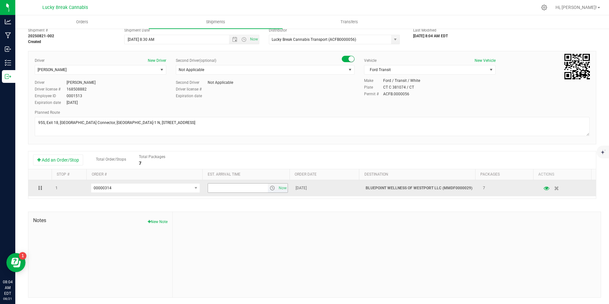
click at [270, 189] on span "select" at bounding box center [272, 187] width 5 height 5
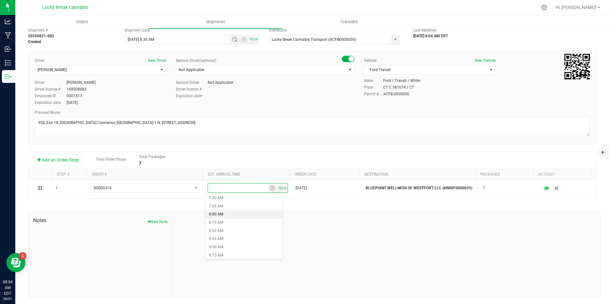
scroll to position [255, 0]
click at [233, 239] on li "9:00 AM" at bounding box center [243, 238] width 77 height 8
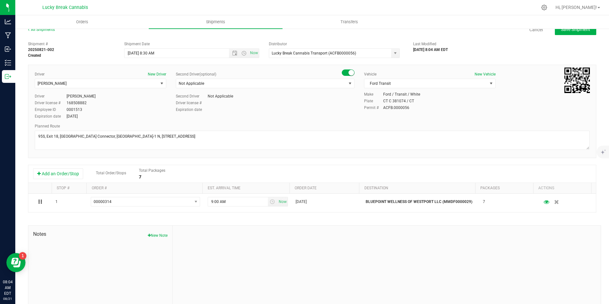
scroll to position [0, 0]
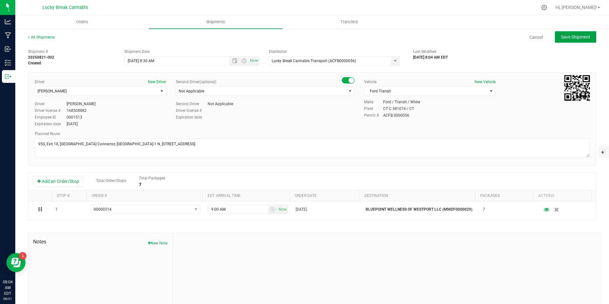
click at [578, 39] on span "Save Shipment" at bounding box center [575, 36] width 29 height 5
type input "[DATE] 12:30 PM"
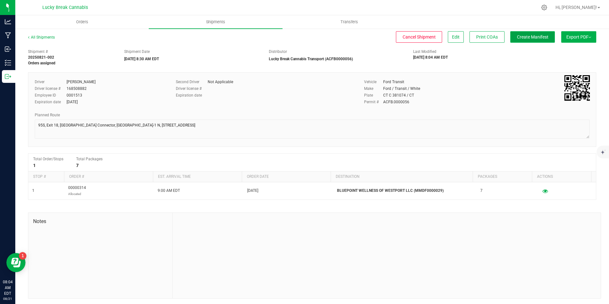
click at [529, 37] on span "Create Manifest" at bounding box center [533, 36] width 32 height 5
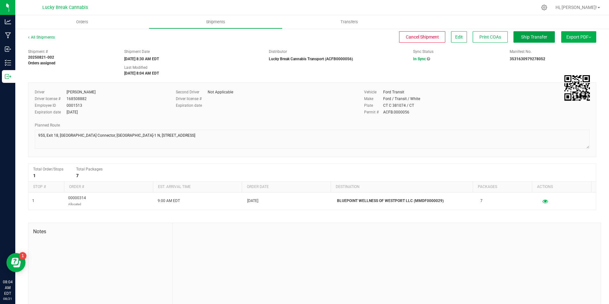
click at [529, 38] on span "Ship Transfer" at bounding box center [534, 36] width 26 height 5
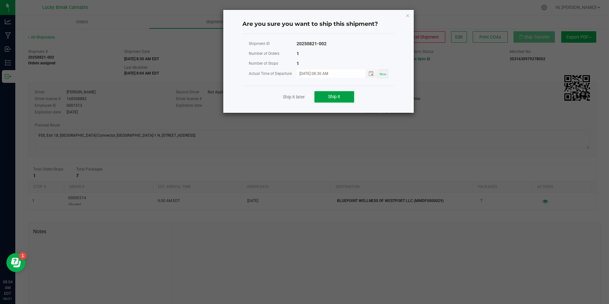
click at [326, 96] on button "Ship it" at bounding box center [334, 96] width 40 height 11
